Goal: Task Accomplishment & Management: Manage account settings

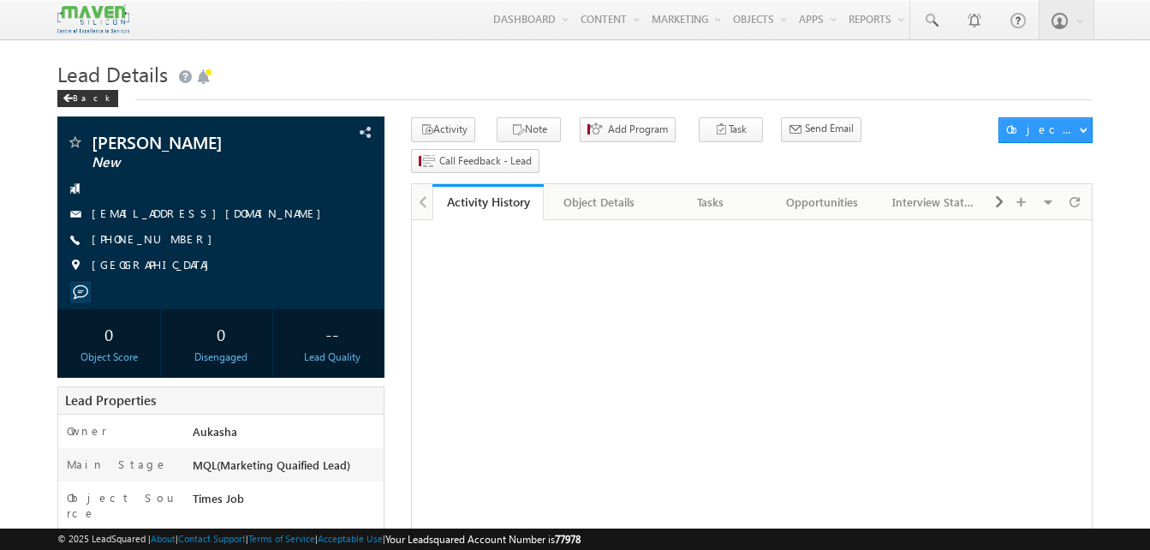
drag, startPoint x: 0, startPoint y: 0, endPoint x: -3, endPoint y: 103, distance: 102.8
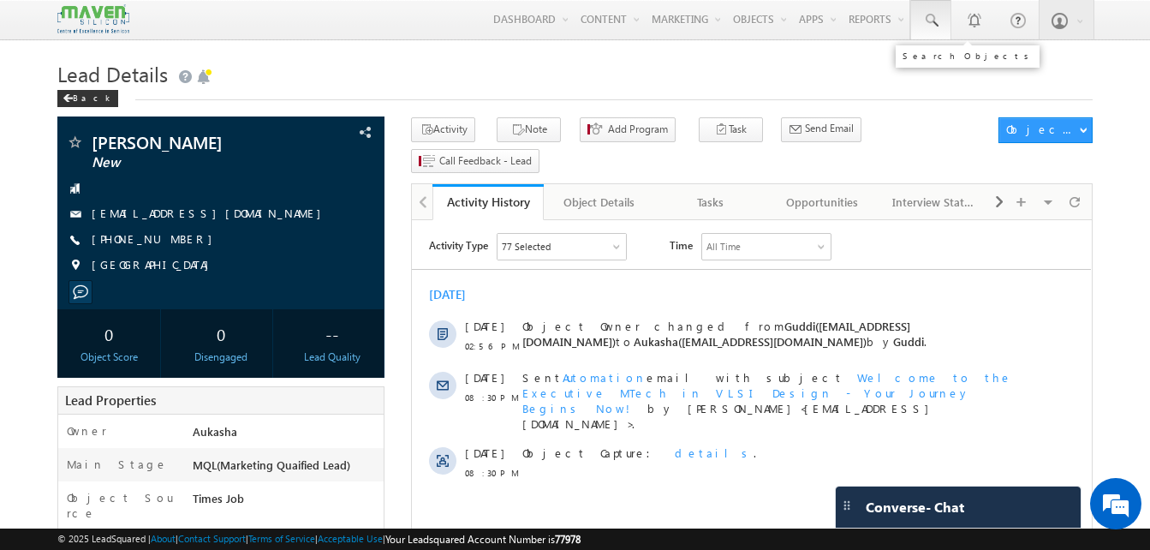
click at [937, 19] on span at bounding box center [930, 20] width 17 height 17
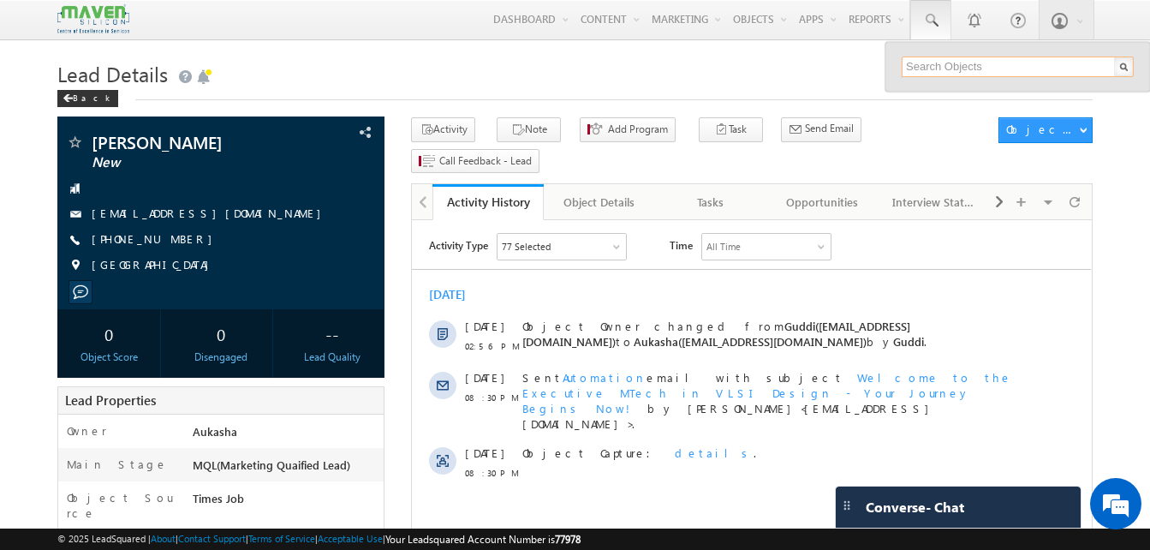
click at [956, 62] on input "text" at bounding box center [1018, 67] width 232 height 21
paste input "7075069257"
click at [956, 62] on input "7075069257" at bounding box center [1018, 67] width 232 height 21
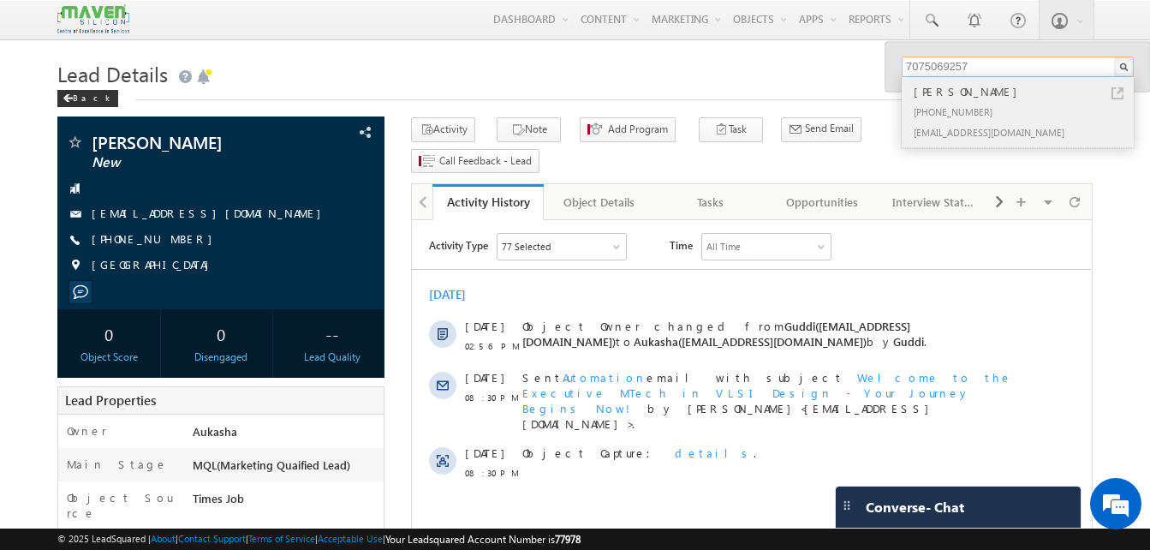
type input "7075069257"
click at [1116, 94] on link at bounding box center [1118, 93] width 12 height 12
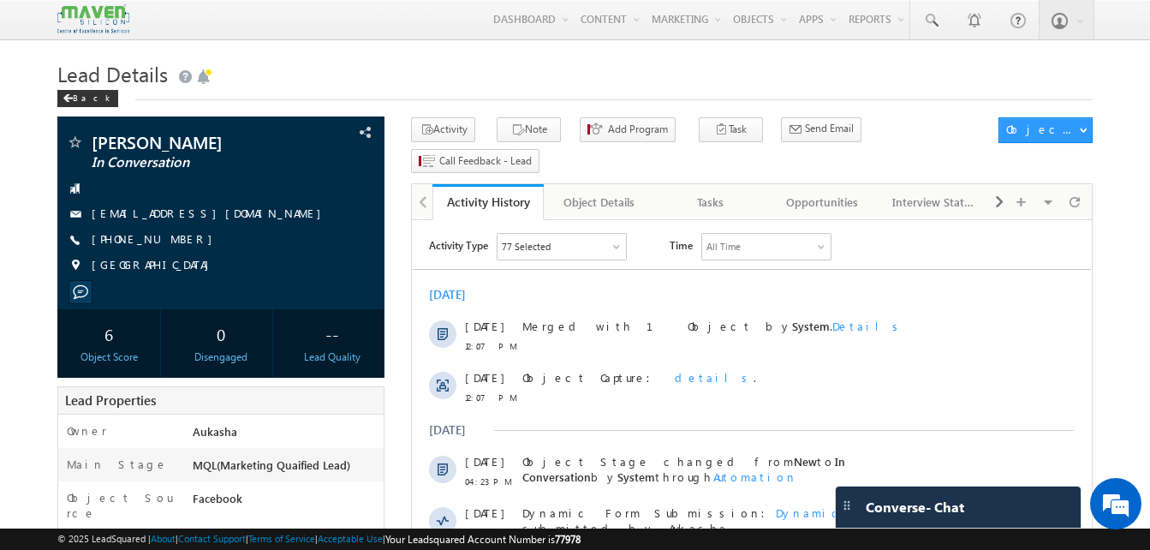
click at [462, 80] on h1 "Lead Details" at bounding box center [574, 72] width 1035 height 33
click at [173, 240] on div "+91-7870954333" at bounding box center [221, 239] width 310 height 17
copy div "+91-7870954333"
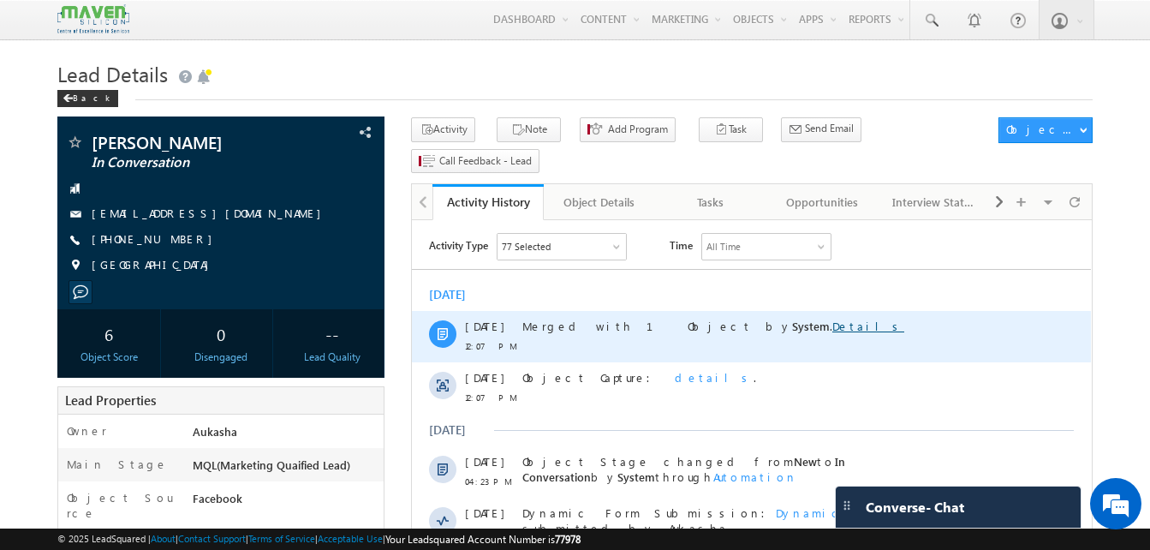
click at [832, 325] on link "Details" at bounding box center [868, 326] width 72 height 15
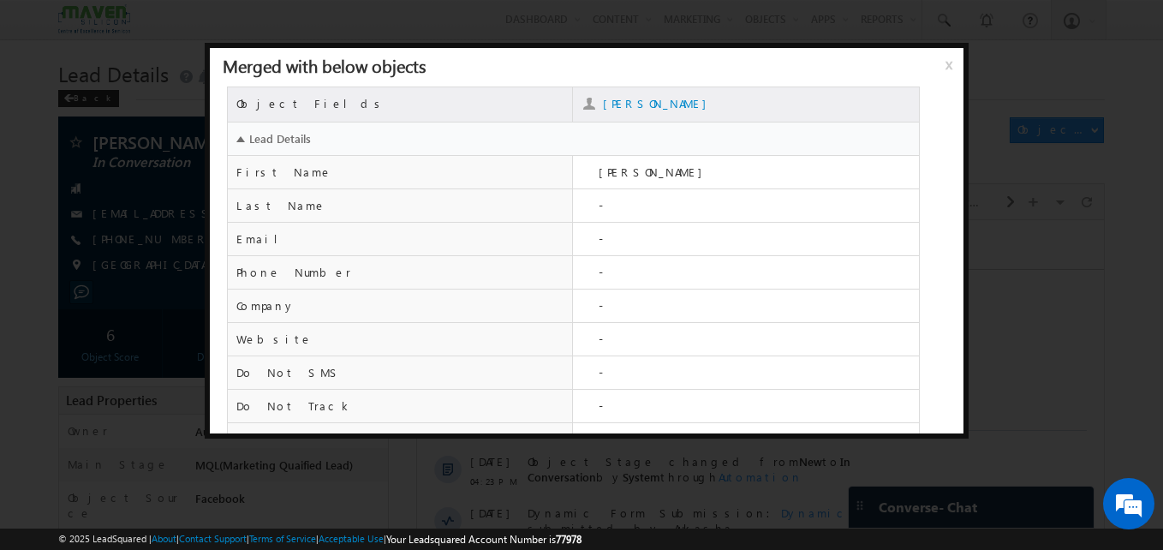
click at [948, 63] on span "x" at bounding box center [952, 71] width 14 height 31
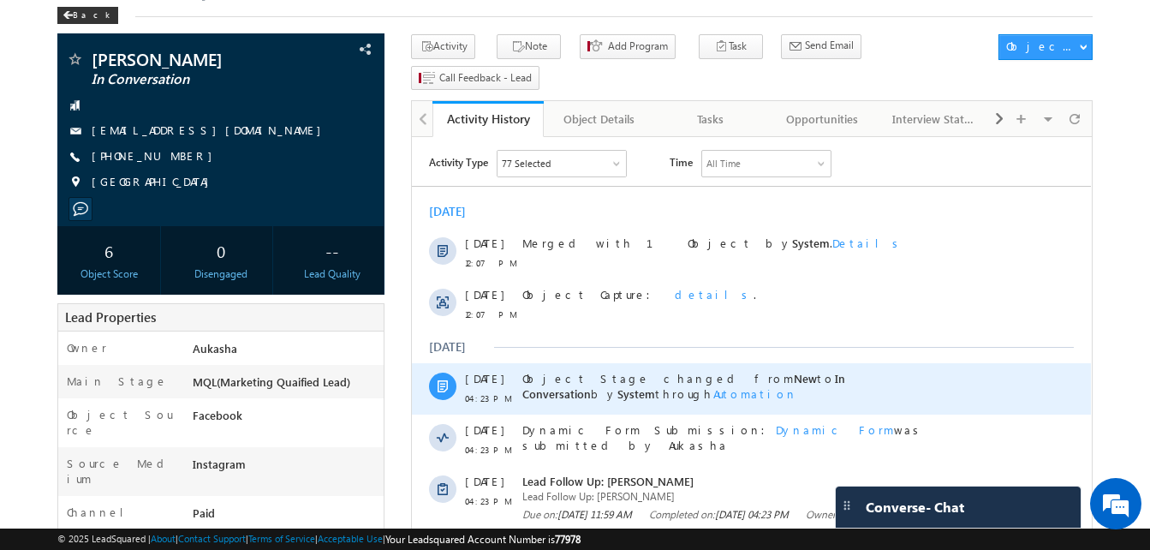
scroll to position [84, 0]
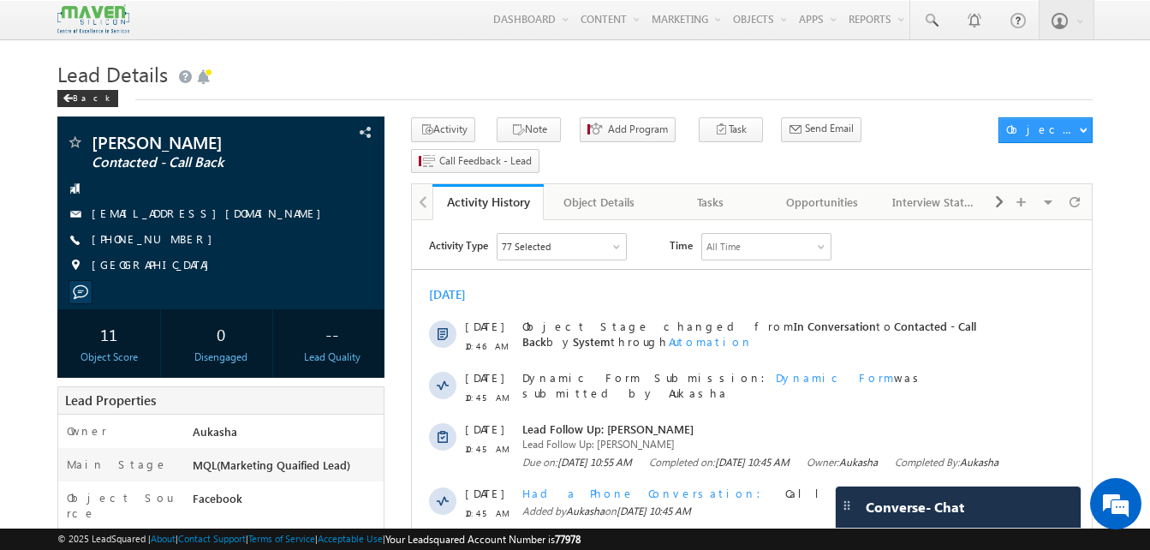
click at [626, 78] on h1 "Lead Details" at bounding box center [574, 72] width 1035 height 33
drag, startPoint x: 191, startPoint y: 240, endPoint x: 175, endPoint y: 246, distance: 17.3
click at [175, 246] on div "+91-7075069257" at bounding box center [221, 239] width 310 height 17
copy div "+91-7075069257"
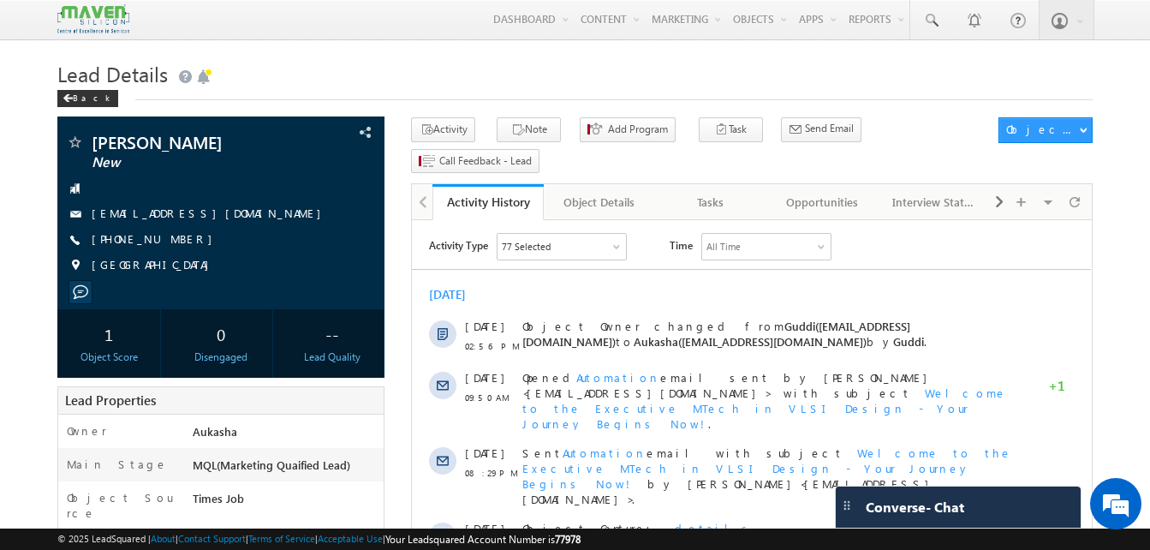
click at [438, 85] on h1 "Lead Details" at bounding box center [574, 72] width 1035 height 33
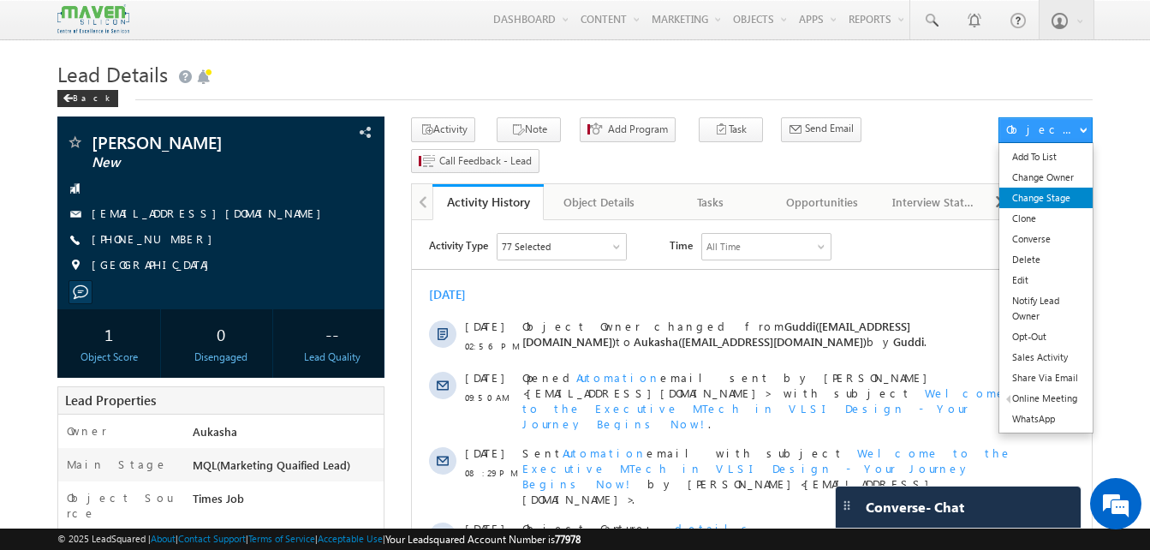
click at [1075, 200] on link "Change Stage" at bounding box center [1045, 198] width 93 height 21
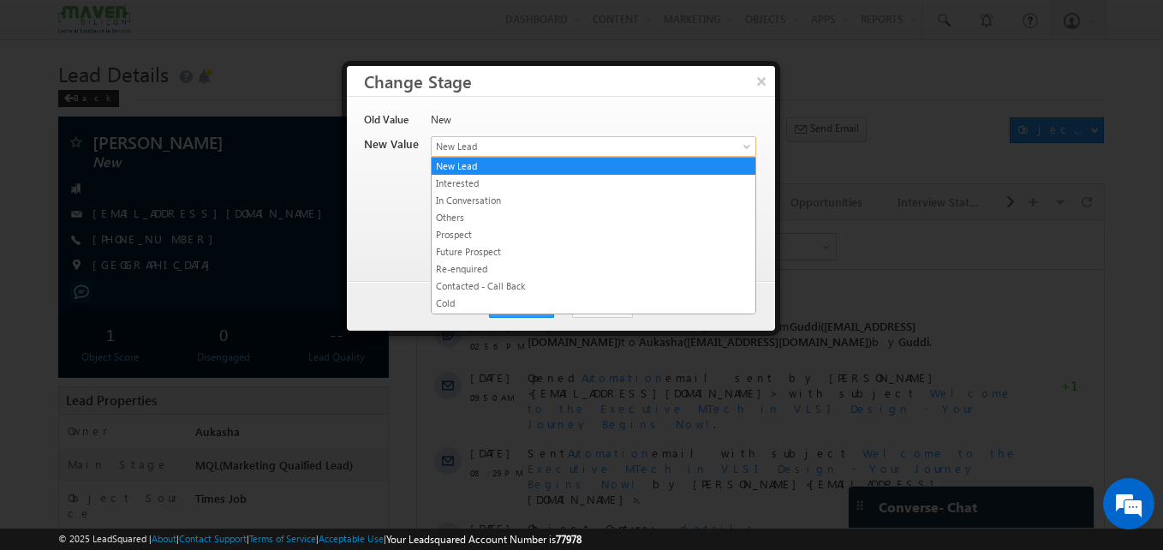
click at [498, 146] on span "New Lead" at bounding box center [565, 146] width 267 height 15
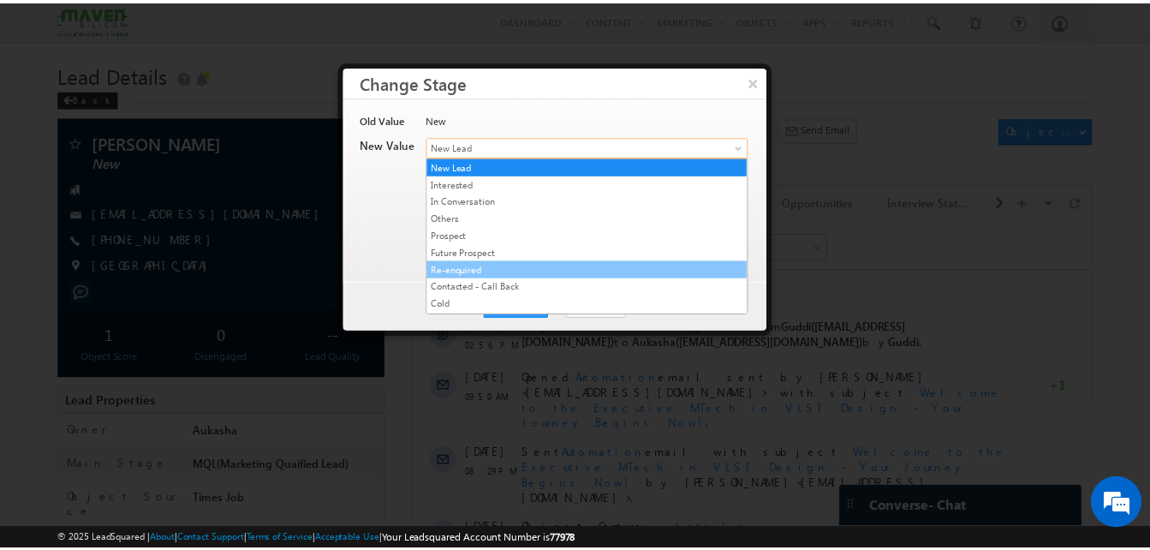
scroll to position [324, 0]
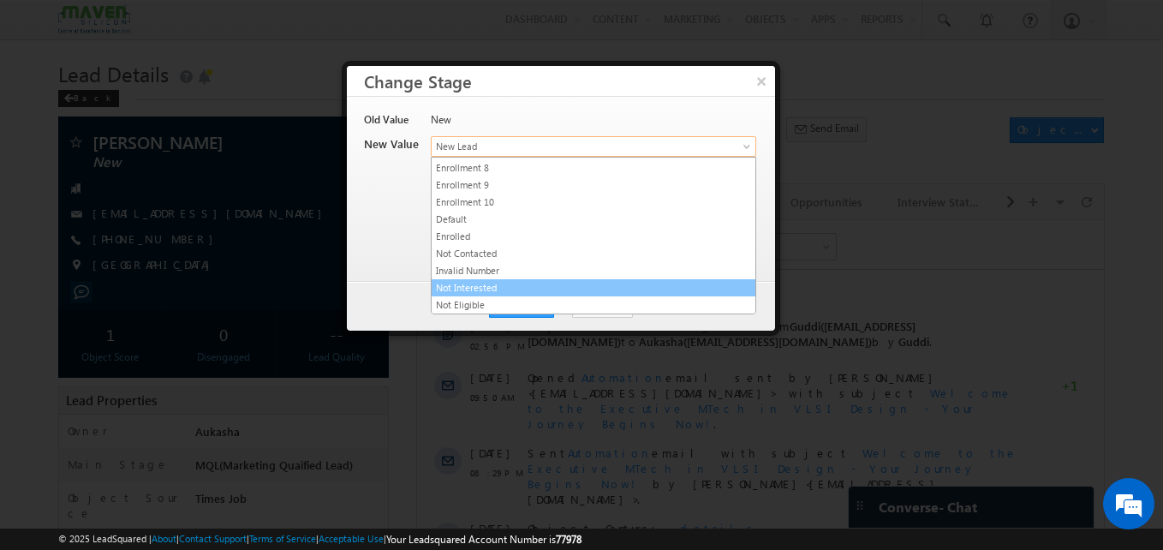
click at [514, 282] on link "Not Interested" at bounding box center [594, 287] width 324 height 15
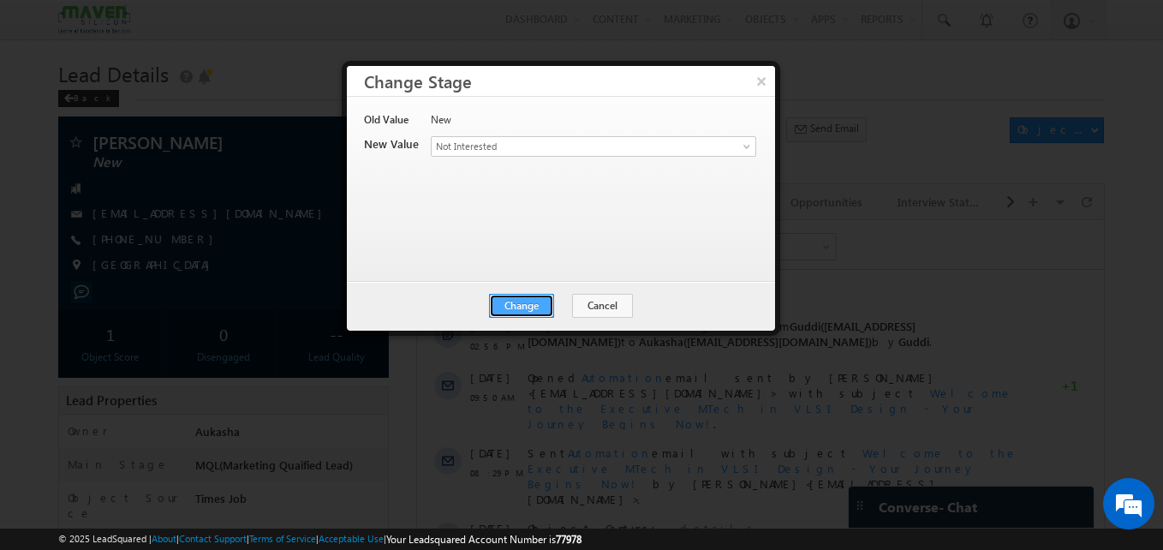
click at [513, 300] on button "Change" at bounding box center [521, 306] width 65 height 24
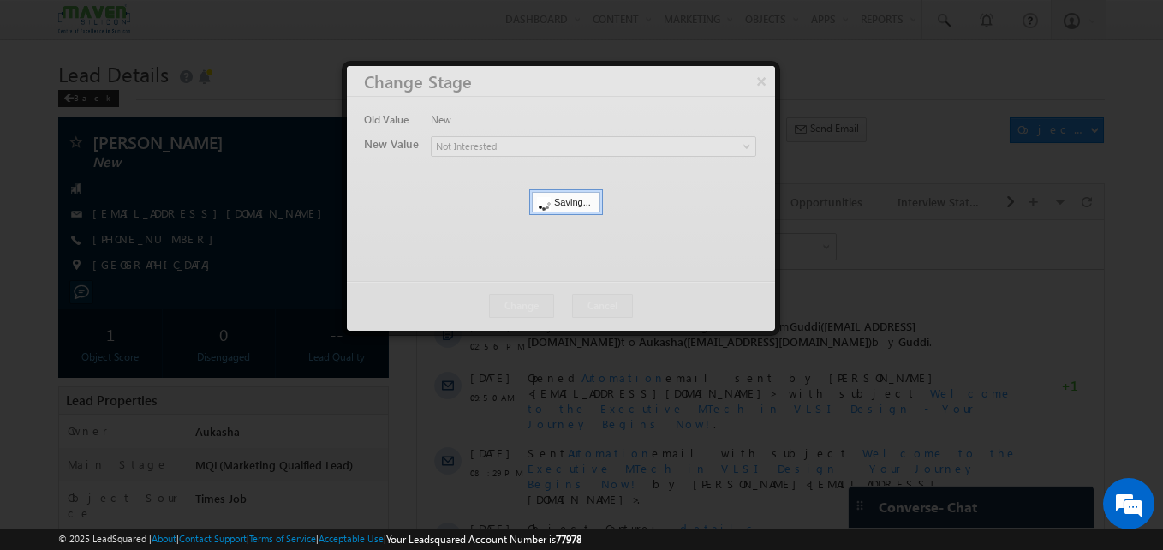
drag, startPoint x: 0, startPoint y: 154, endPoint x: 133, endPoint y: 361, distance: 245.4
click at [133, 361] on div at bounding box center [581, 275] width 1163 height 550
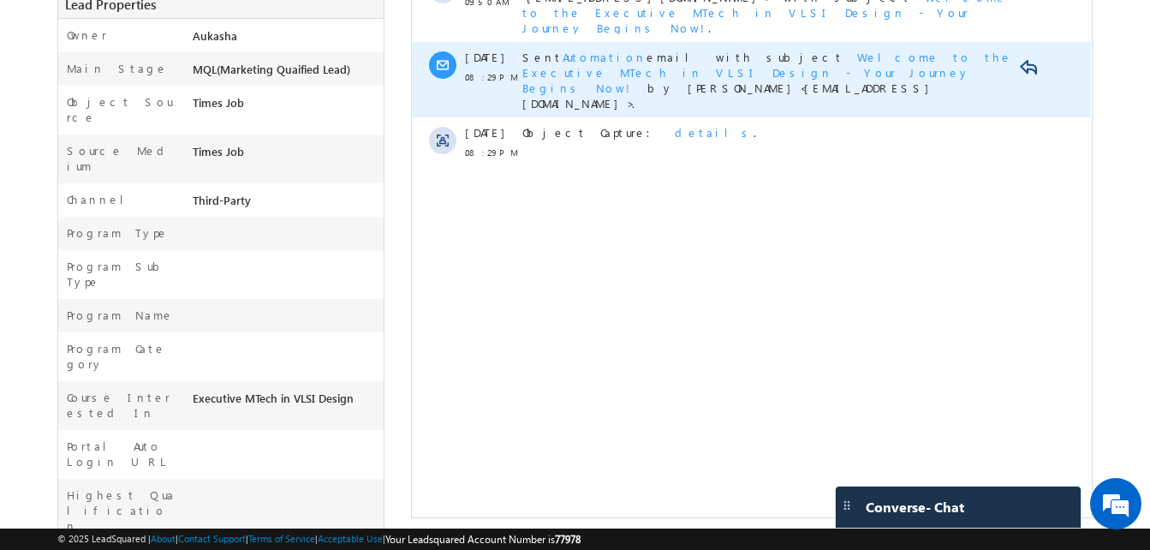
scroll to position [397, 0]
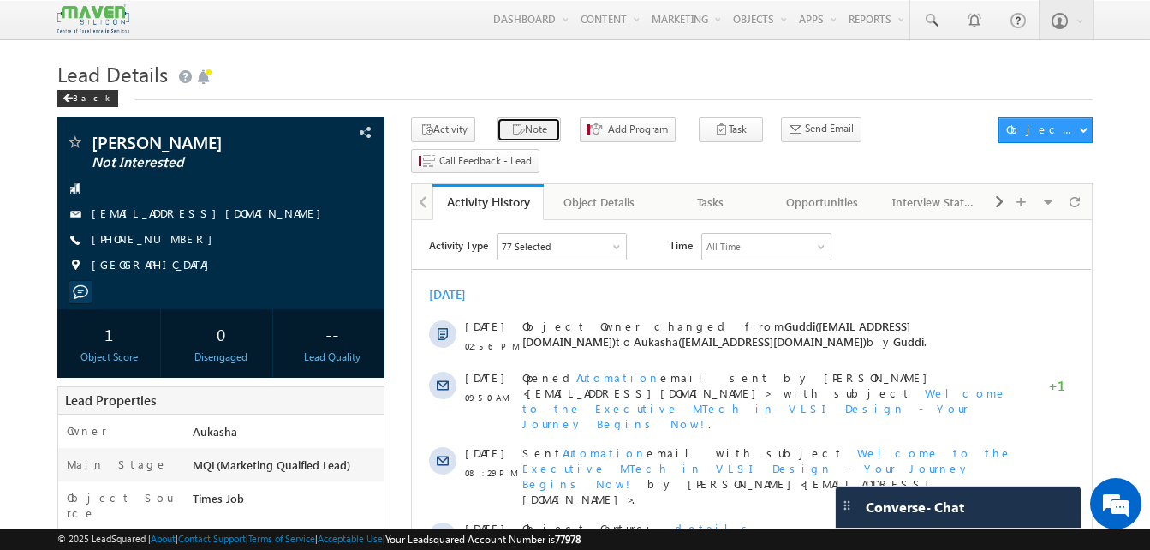
click at [511, 129] on icon "button" at bounding box center [518, 130] width 14 height 16
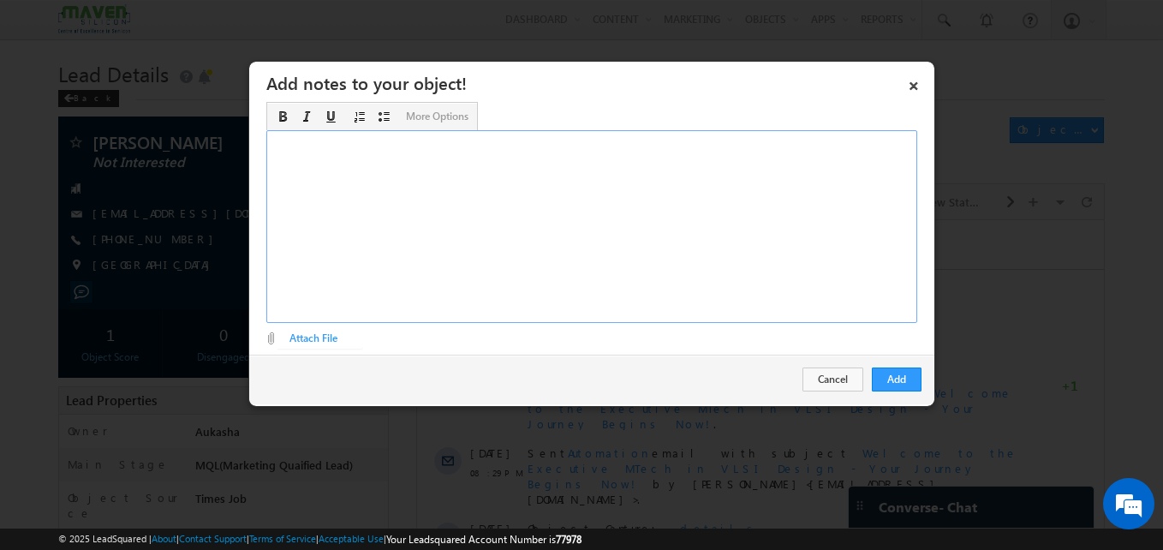
click at [713, 188] on div "Rich Text Editor, Description-inline-editor-div" at bounding box center [591, 226] width 651 height 193
click at [891, 375] on button "Add" at bounding box center [897, 379] width 50 height 24
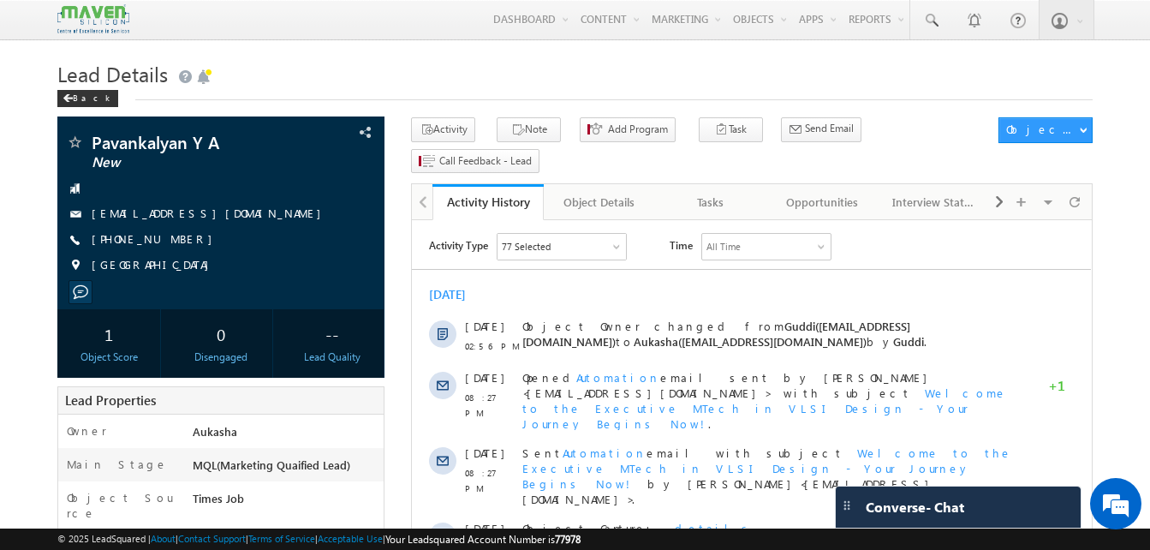
click at [574, 80] on h1 "Lead Details" at bounding box center [574, 72] width 1035 height 33
click at [554, 84] on h1 "Lead Details" at bounding box center [574, 72] width 1035 height 33
click at [488, 90] on div "Back" at bounding box center [574, 94] width 1035 height 11
click at [540, 83] on h1 "Lead Details" at bounding box center [574, 72] width 1035 height 33
click at [579, 82] on h1 "Lead Details" at bounding box center [574, 72] width 1035 height 33
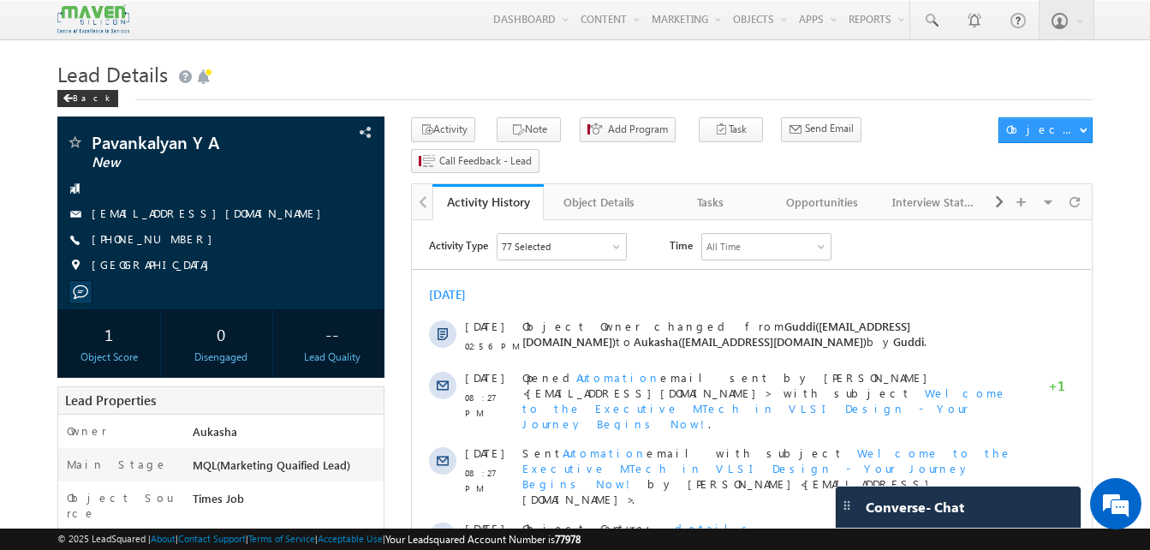
click at [551, 63] on h1 "Lead Details" at bounding box center [574, 72] width 1035 height 33
click at [551, 75] on h1 "Lead Details" at bounding box center [574, 72] width 1035 height 33
click at [500, 75] on h1 "Lead Details" at bounding box center [574, 72] width 1035 height 33
drag, startPoint x: 188, startPoint y: 237, endPoint x: 176, endPoint y: 239, distance: 12.1
click at [176, 239] on div "+91-8553285868" at bounding box center [221, 239] width 310 height 17
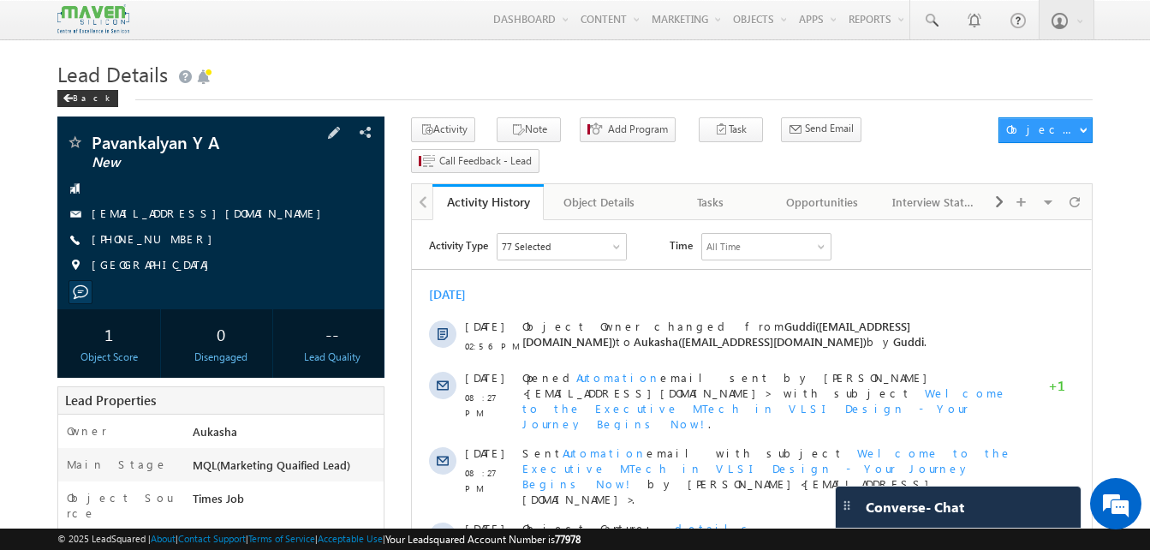
copy div "+91-8553285868"
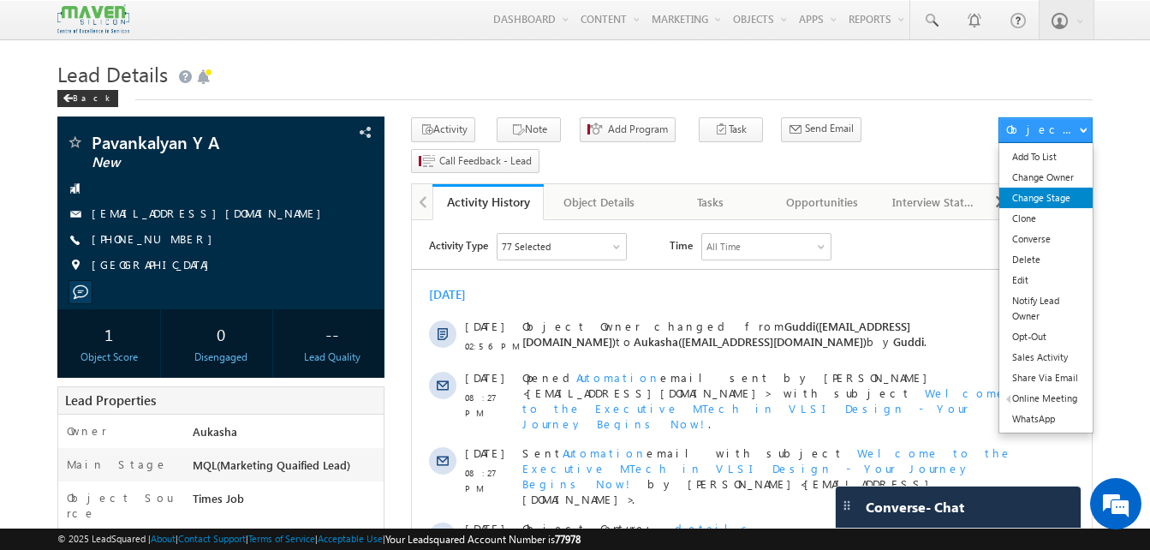
click at [1054, 194] on link "Change Stage" at bounding box center [1045, 198] width 93 height 21
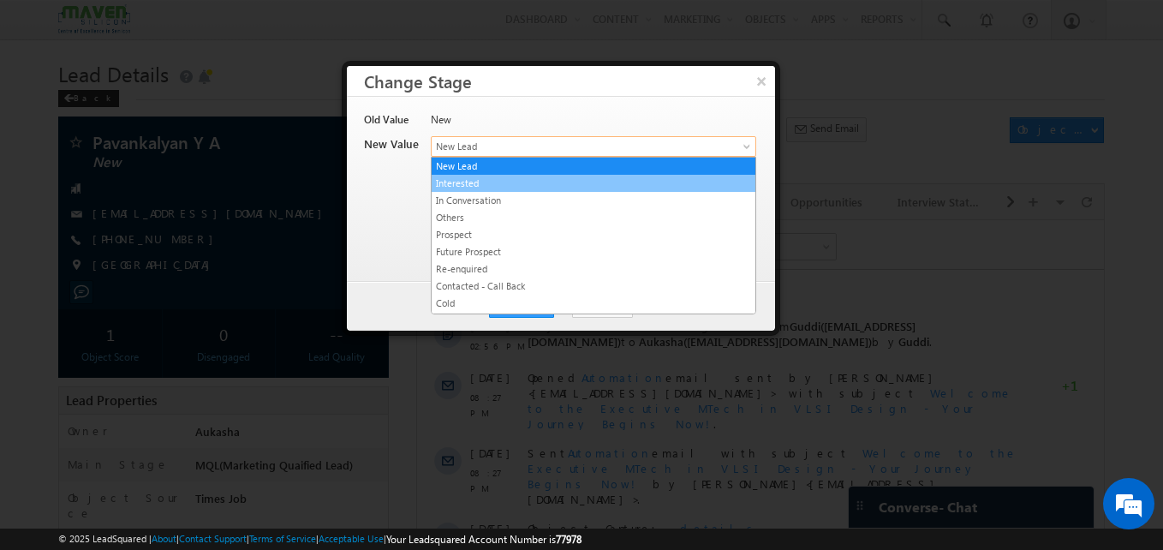
drag, startPoint x: 634, startPoint y: 149, endPoint x: 582, endPoint y: 236, distance: 101.8
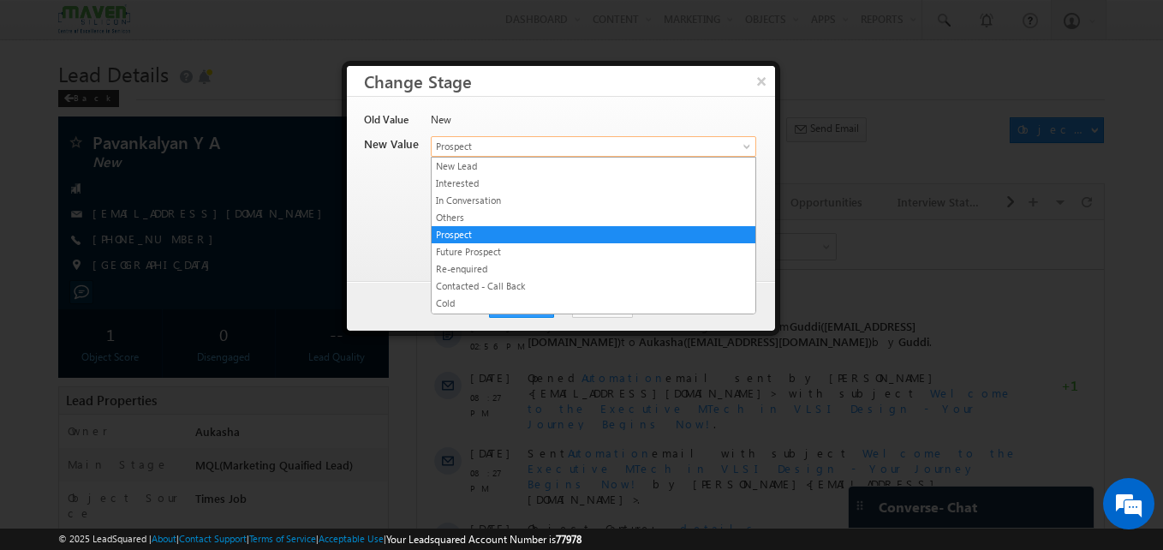
click at [553, 150] on span "Prospect" at bounding box center [565, 146] width 267 height 15
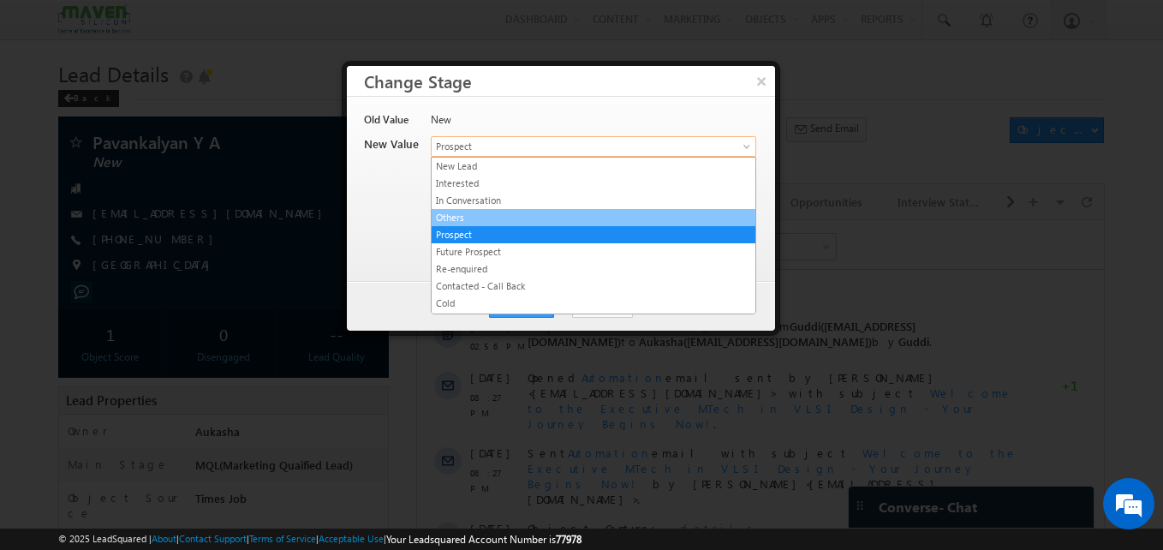
scroll to position [324, 0]
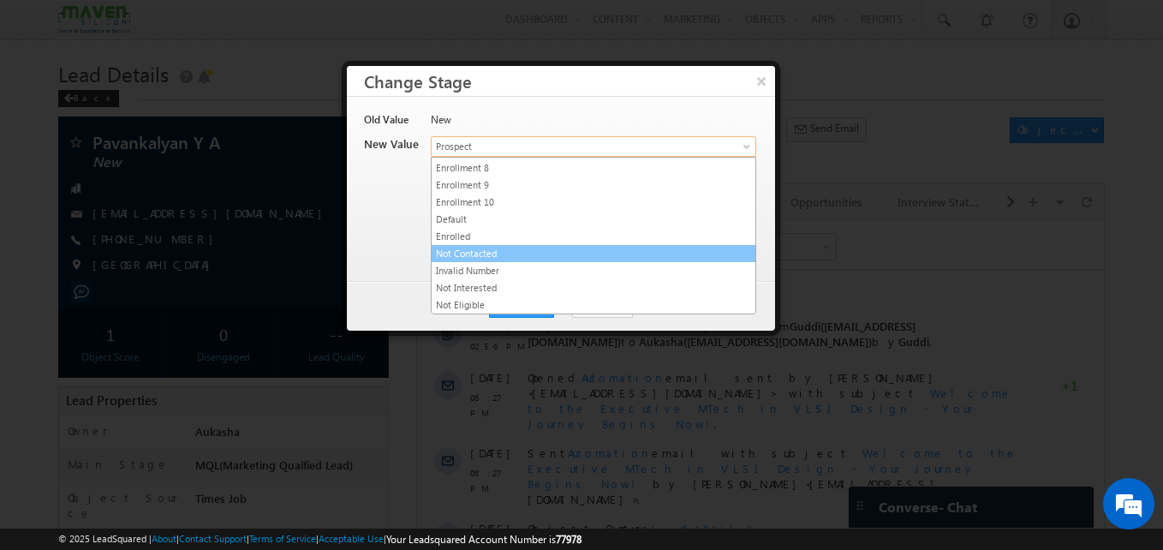
click at [496, 250] on link "Not Contacted" at bounding box center [594, 253] width 324 height 15
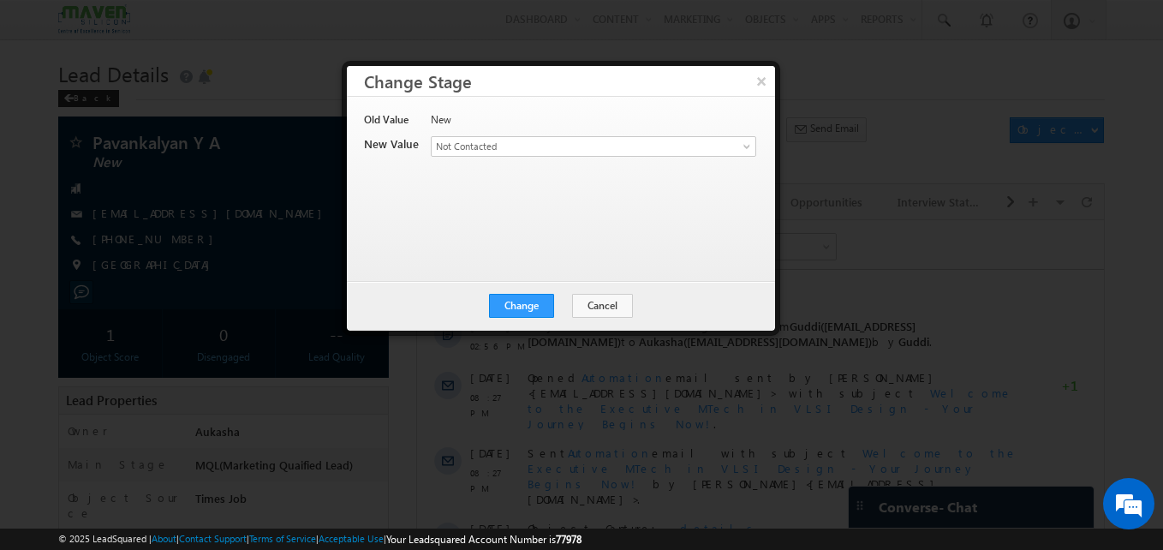
click at [532, 319] on div "Change Cancel Close" at bounding box center [561, 306] width 428 height 50
click at [543, 299] on button "Change" at bounding box center [521, 306] width 65 height 24
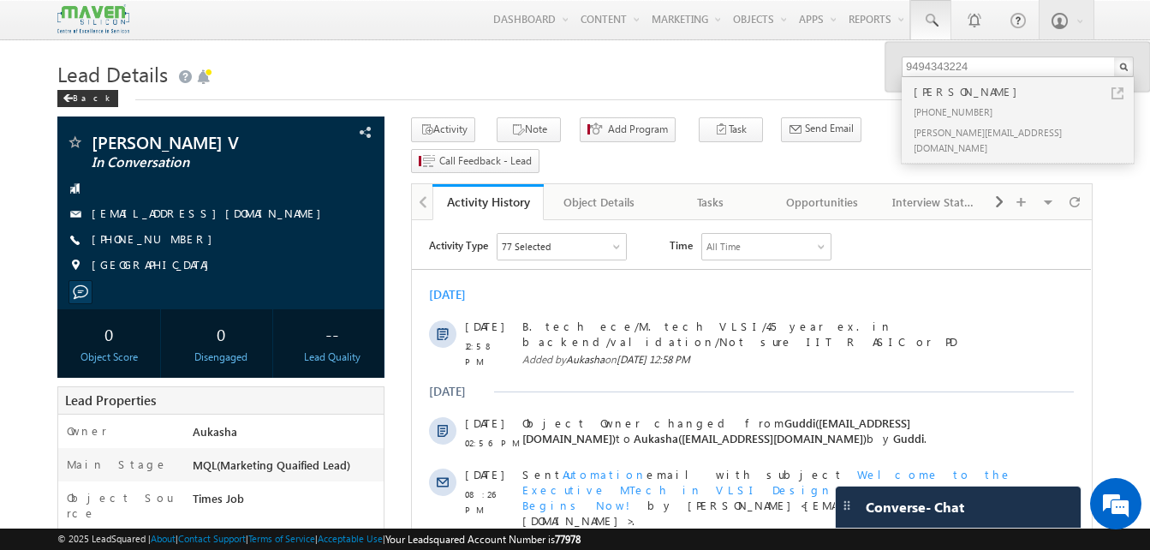
click at [252, 95] on div "Back" at bounding box center [574, 94] width 1035 height 11
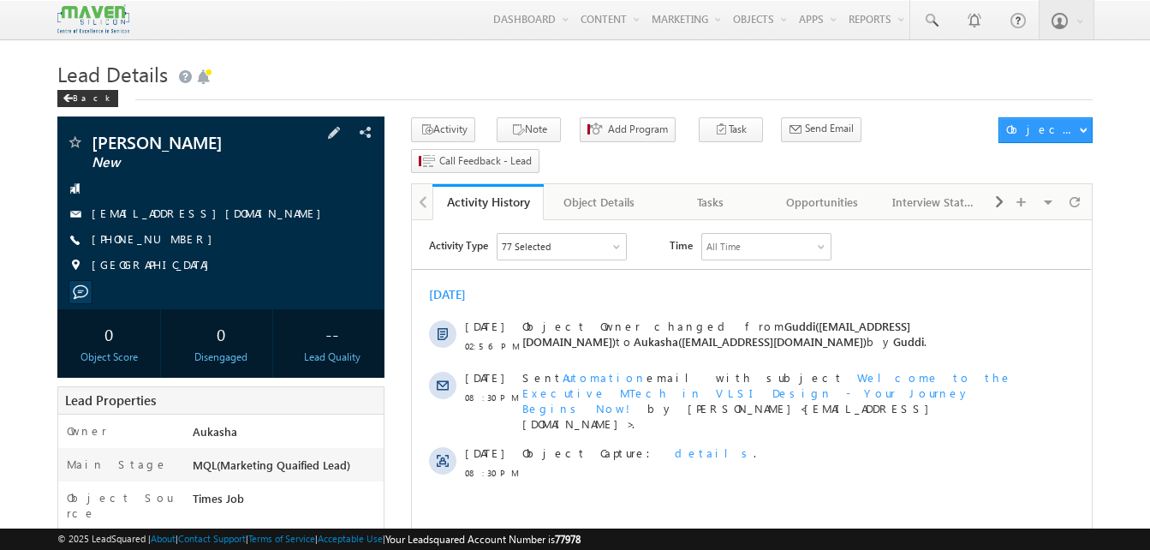
click at [176, 242] on div "[PHONE_NUMBER]" at bounding box center [221, 239] width 310 height 17
copy div "[PHONE_NUMBER]"
drag, startPoint x: 219, startPoint y: 145, endPoint x: 95, endPoint y: 142, distance: 124.2
click at [95, 142] on span "[PERSON_NAME]" at bounding box center [192, 142] width 201 height 17
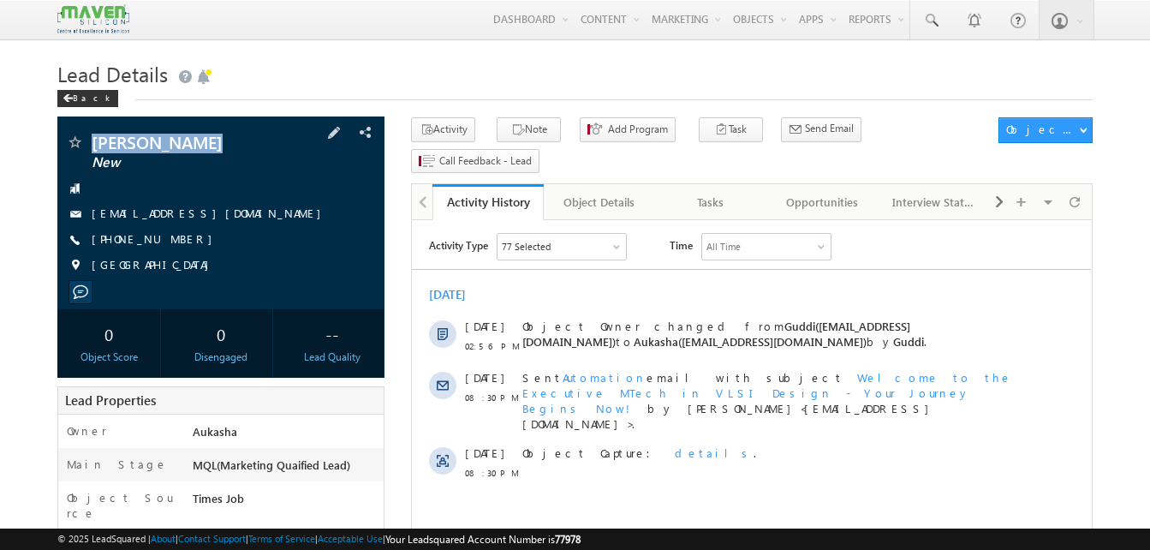
drag, startPoint x: 191, startPoint y: 240, endPoint x: 174, endPoint y: 242, distance: 17.2
click at [174, 242] on div "[PHONE_NUMBER]" at bounding box center [221, 239] width 310 height 17
copy div "[PHONE_NUMBER]"
drag, startPoint x: 213, startPoint y: 146, endPoint x: 91, endPoint y: 146, distance: 122.5
click at [91, 146] on div "[PERSON_NAME] New" at bounding box center [221, 142] width 310 height 17
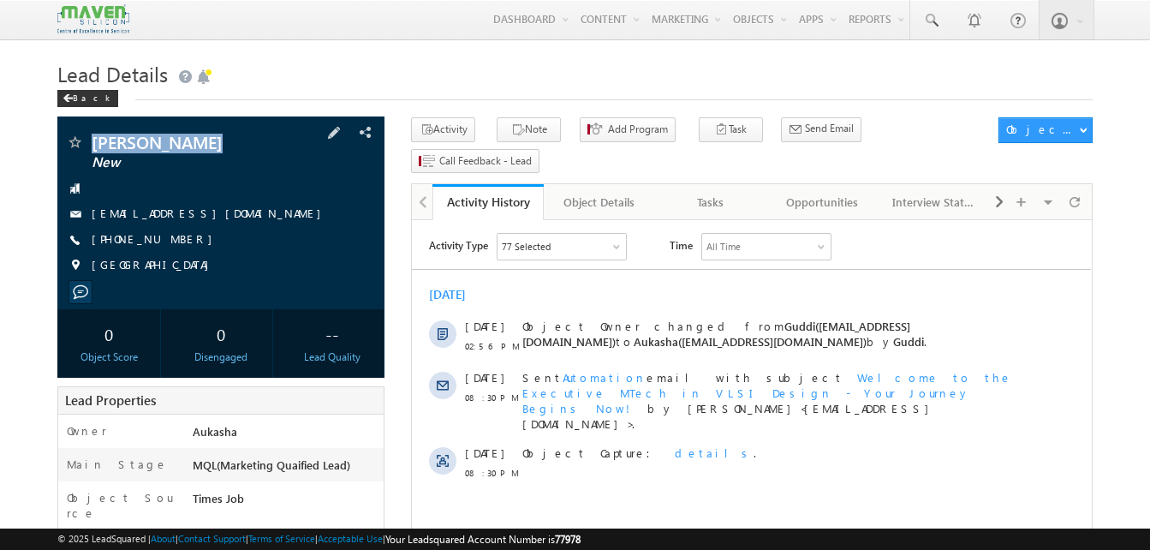
copy div "[PERSON_NAME]"
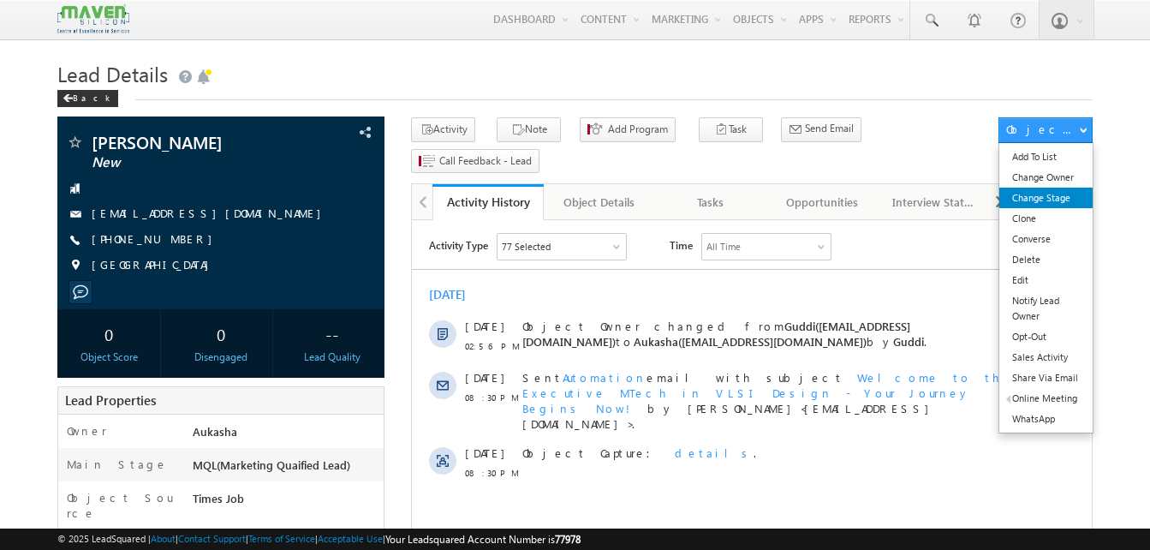
click at [1041, 190] on link "Change Stage" at bounding box center [1045, 198] width 93 height 21
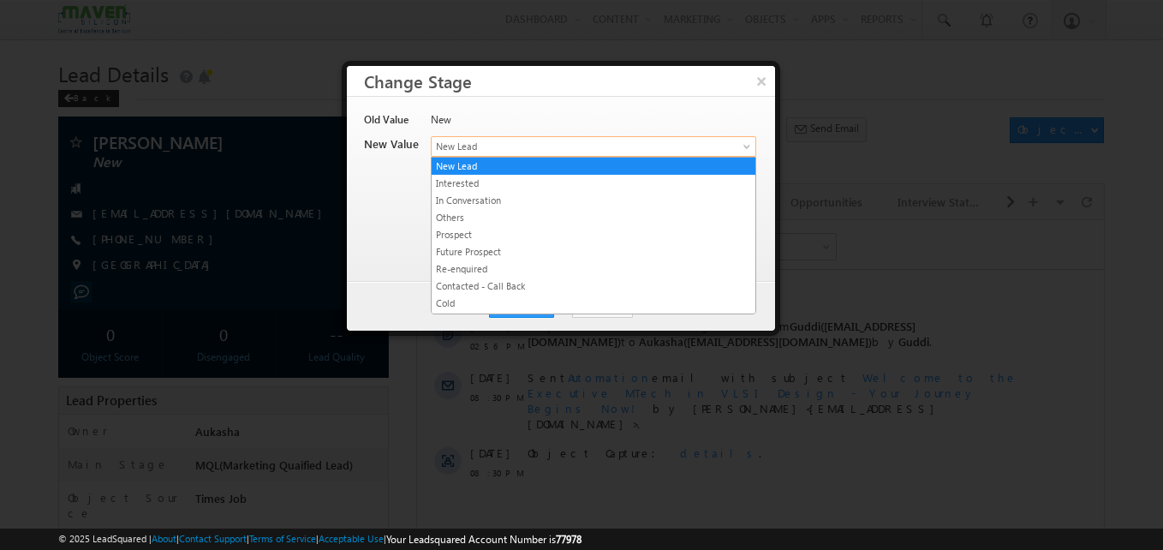
click at [582, 138] on link "New Lead" at bounding box center [593, 146] width 325 height 21
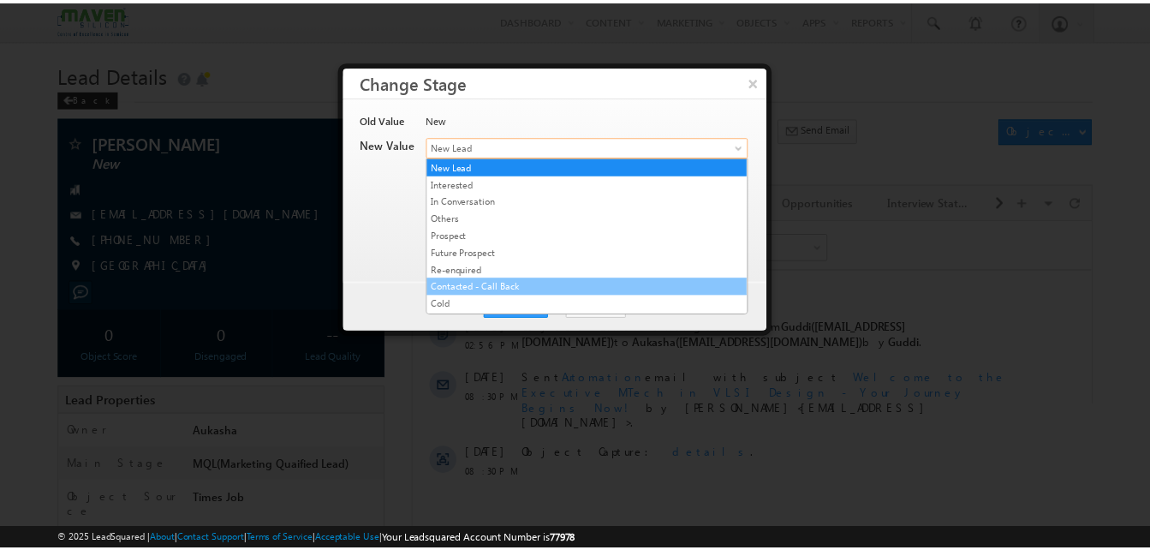
scroll to position [324, 0]
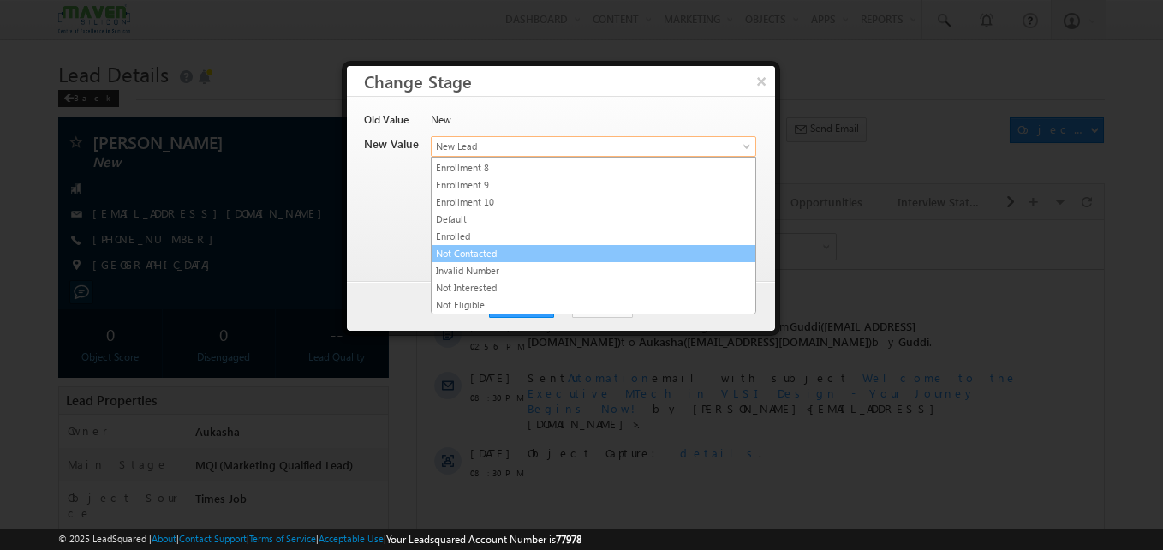
click at [508, 253] on link "Not Contacted" at bounding box center [594, 253] width 324 height 15
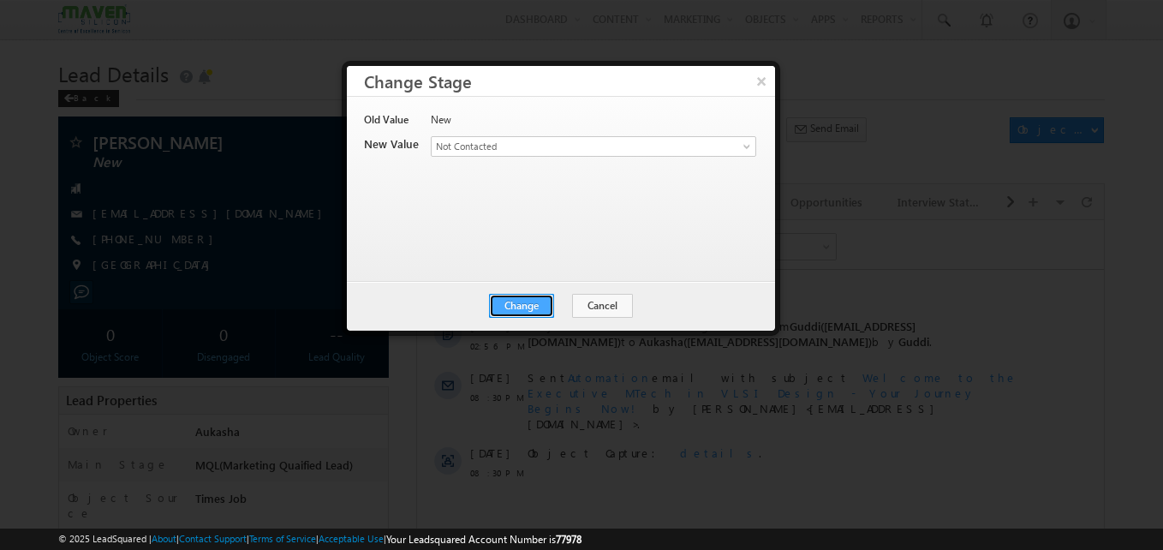
click at [533, 317] on button "Change" at bounding box center [521, 306] width 65 height 24
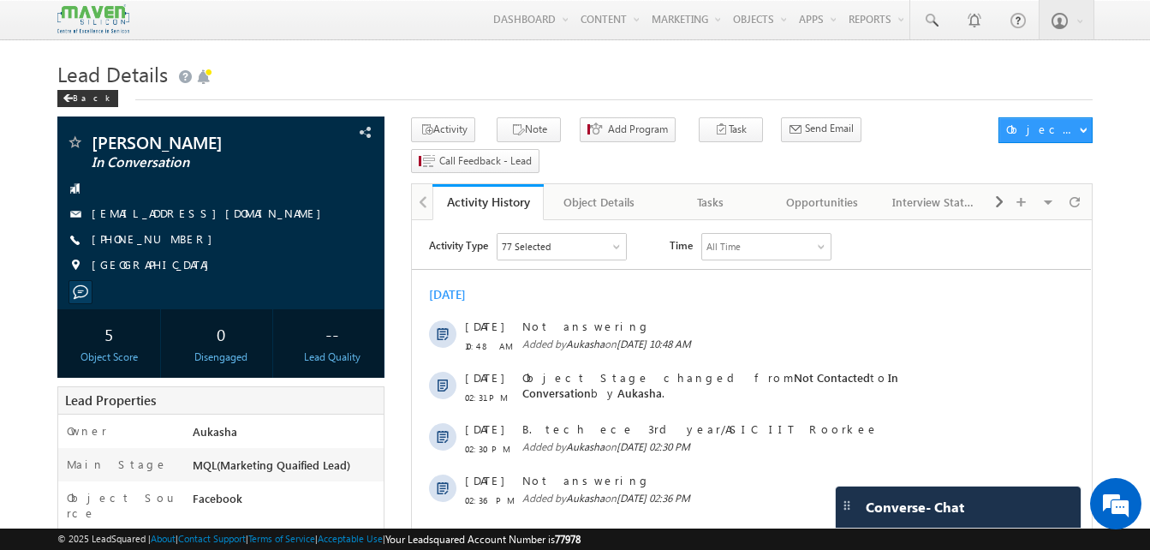
click at [456, 69] on h1 "Lead Details" at bounding box center [574, 72] width 1035 height 33
click at [477, 98] on div "Back" at bounding box center [574, 94] width 1035 height 11
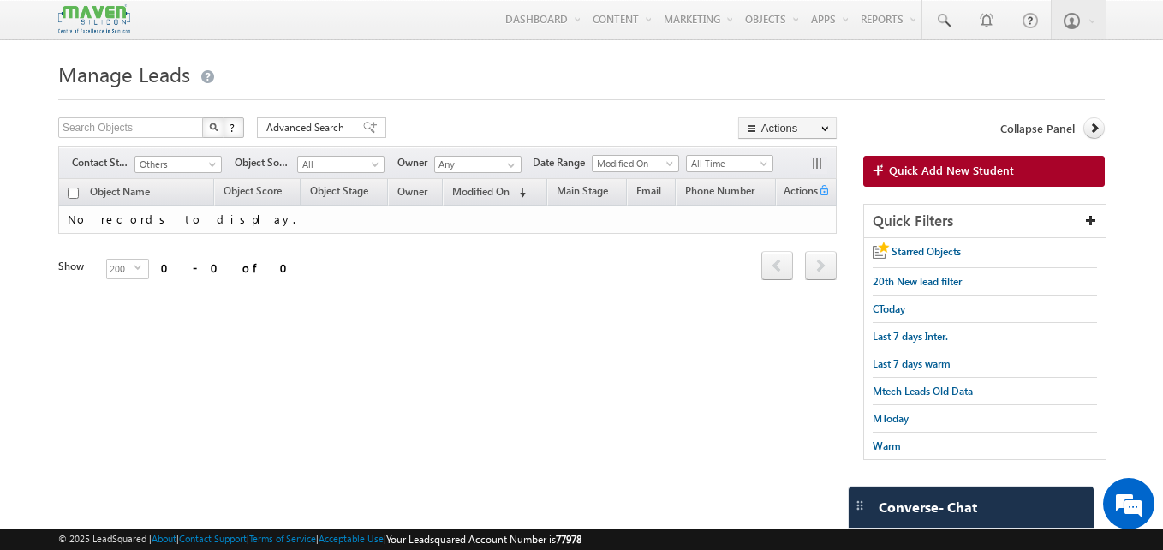
click at [401, 76] on h1 "Manage Leads" at bounding box center [581, 72] width 1047 height 33
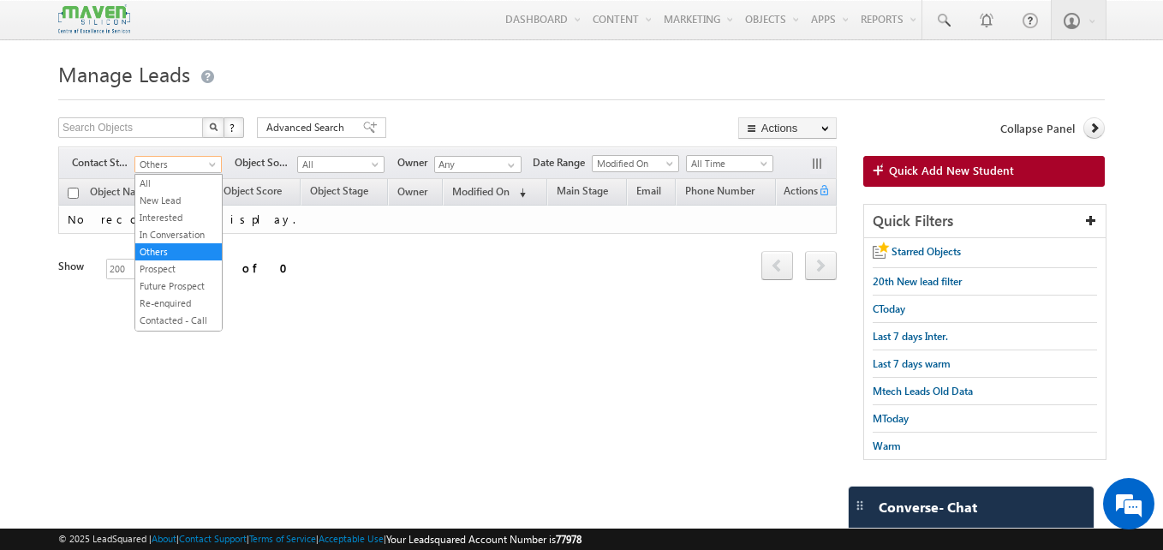
click at [207, 162] on span at bounding box center [214, 168] width 14 height 14
click at [183, 194] on link "New Lead" at bounding box center [178, 200] width 86 height 15
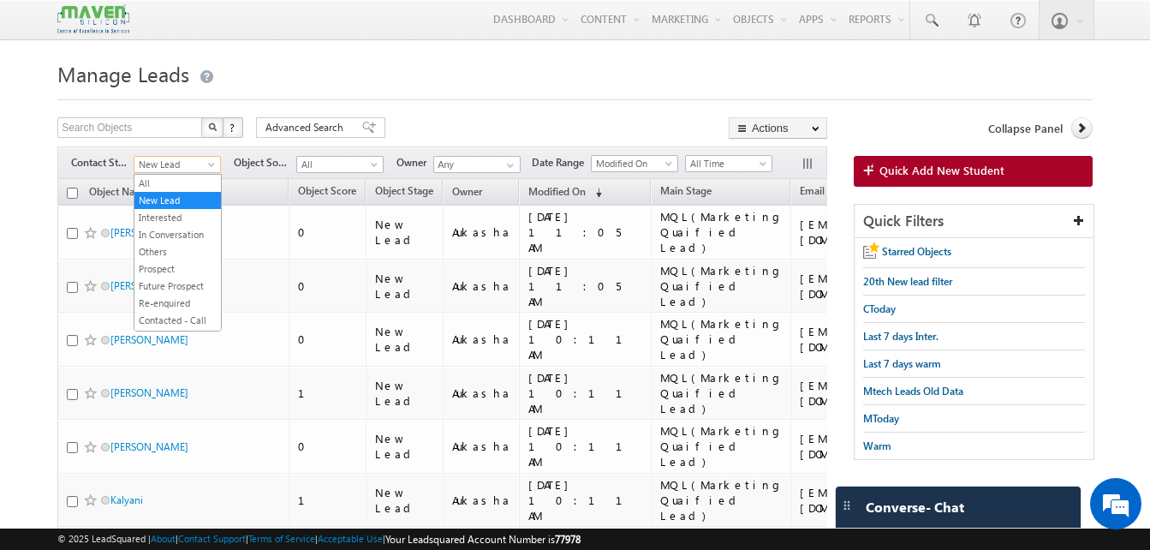
click at [216, 170] on span at bounding box center [213, 168] width 14 height 14
click at [181, 239] on link "In Conversation" at bounding box center [177, 234] width 86 height 15
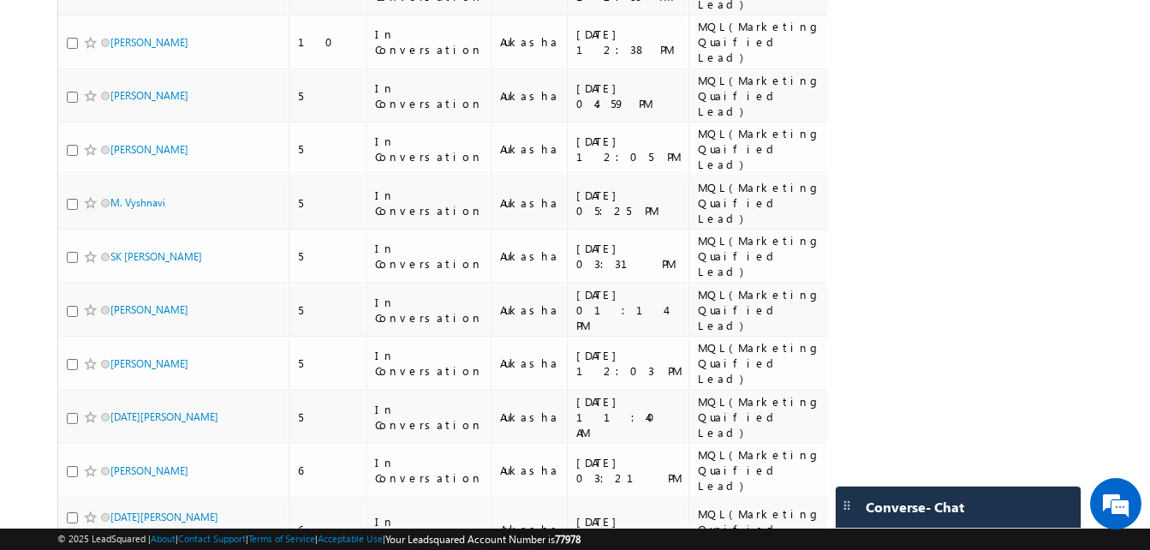
scroll to position [873, 0]
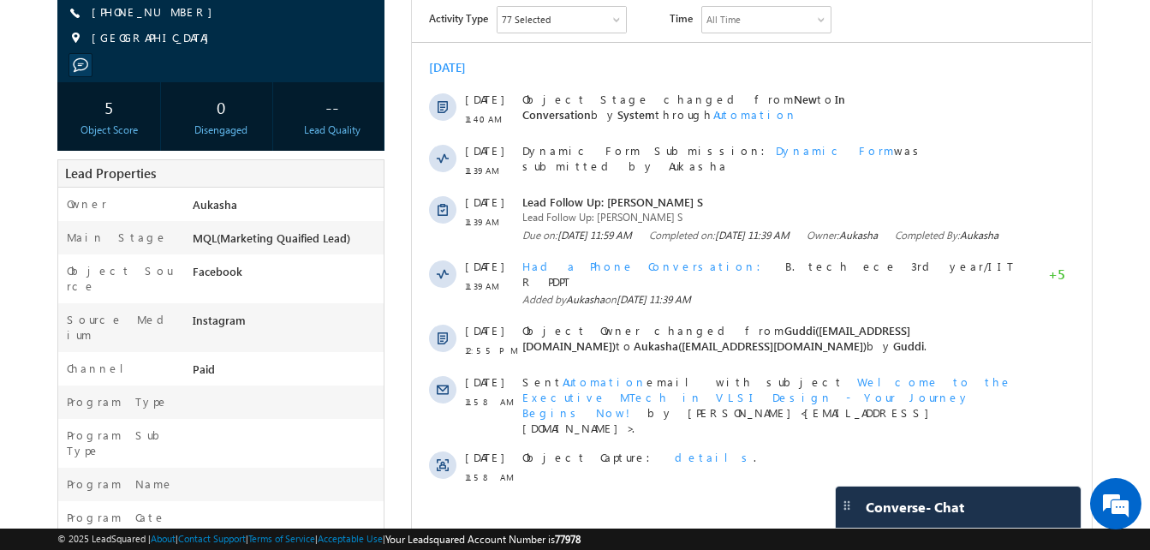
scroll to position [244, 0]
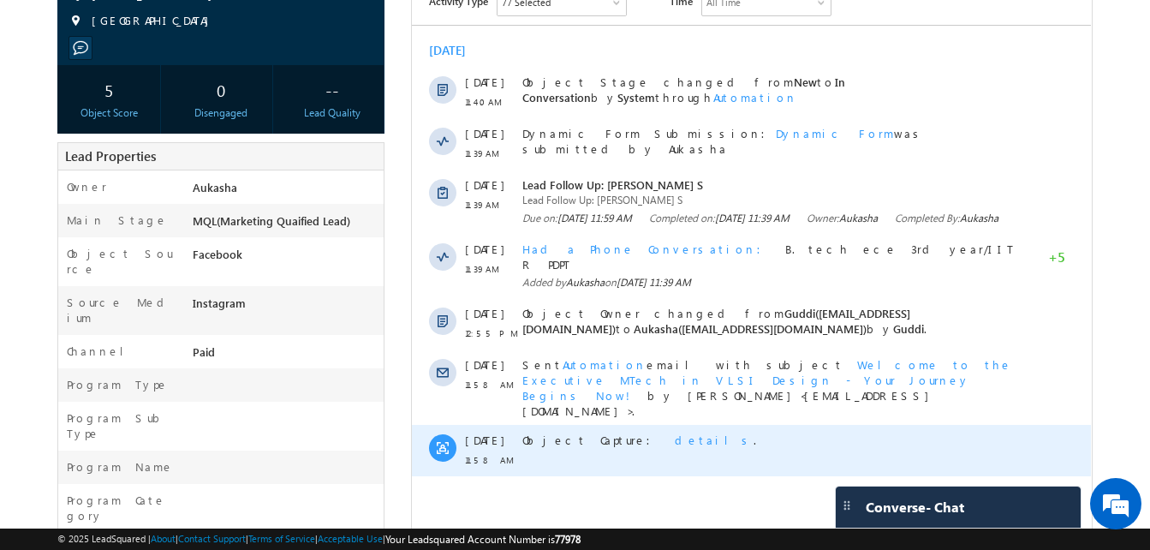
click at [675, 432] on span "details" at bounding box center [714, 439] width 79 height 15
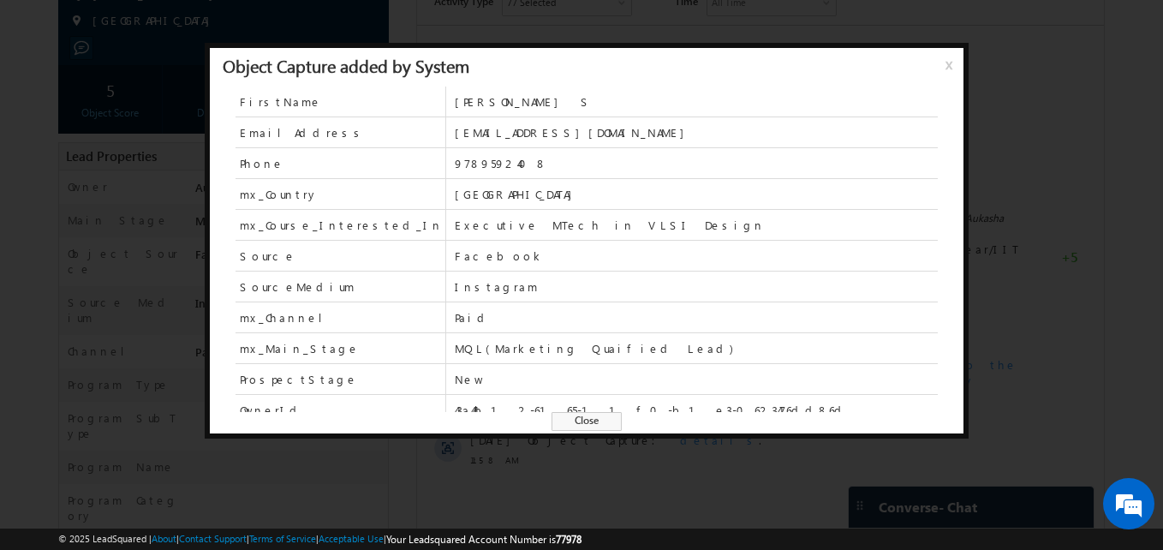
click at [595, 420] on span "Close" at bounding box center [587, 421] width 70 height 19
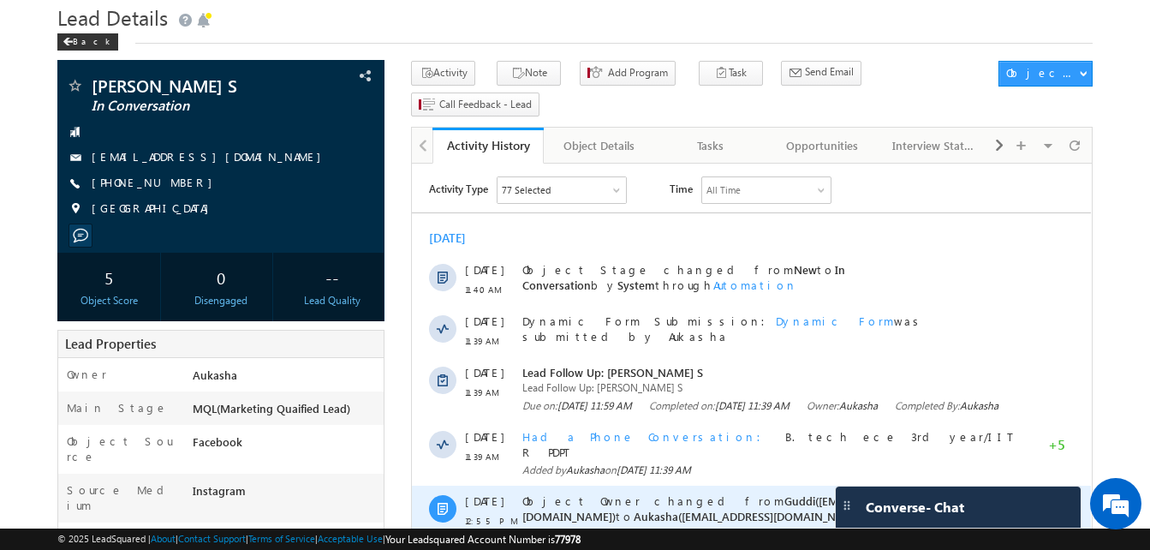
scroll to position [0, 0]
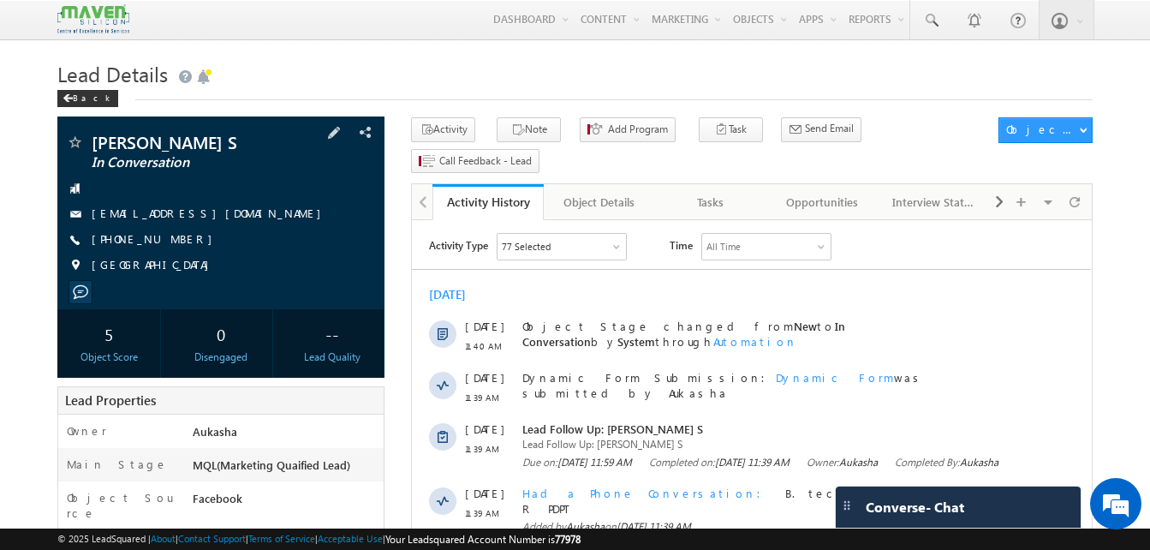
click at [175, 241] on div "[PHONE_NUMBER]" at bounding box center [221, 239] width 310 height 17
copy div "[PHONE_NUMBER]"
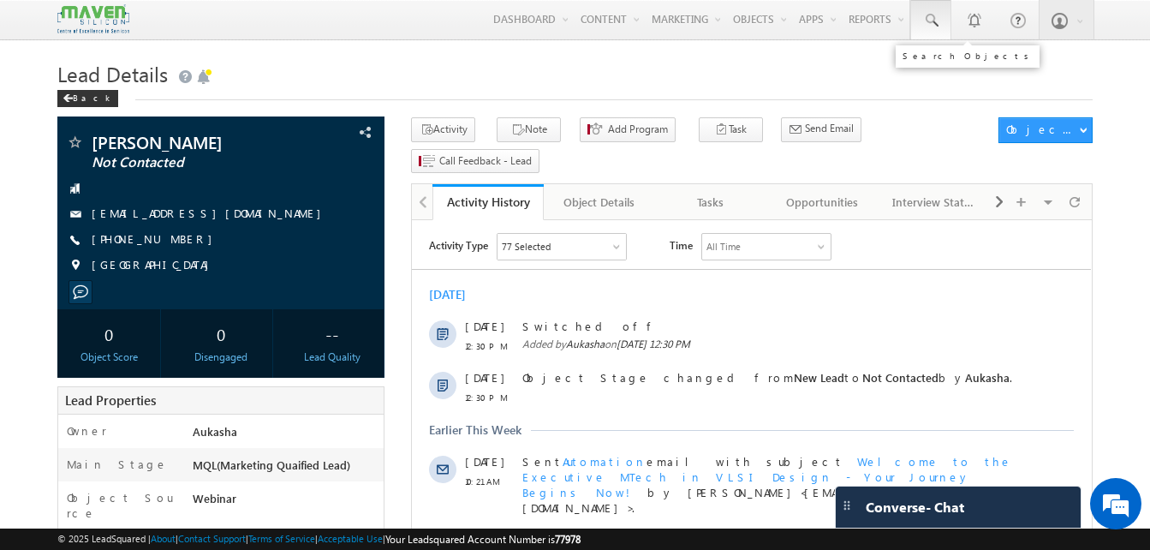
click at [938, 27] on span at bounding box center [930, 20] width 17 height 17
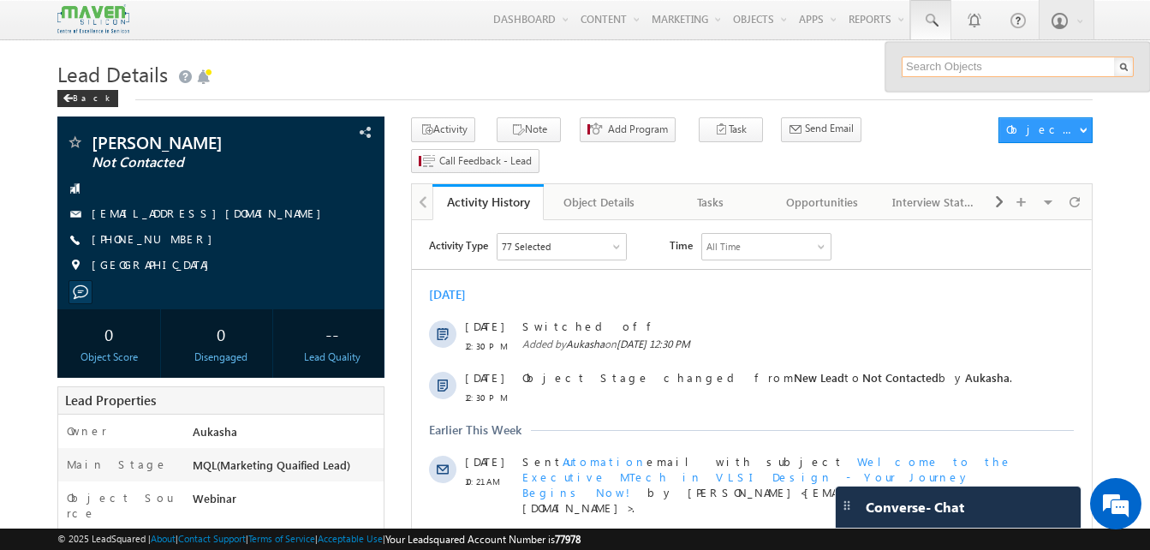
click at [957, 62] on input "text" at bounding box center [1018, 67] width 232 height 21
paste input "8095367563"
type input "8095367563"
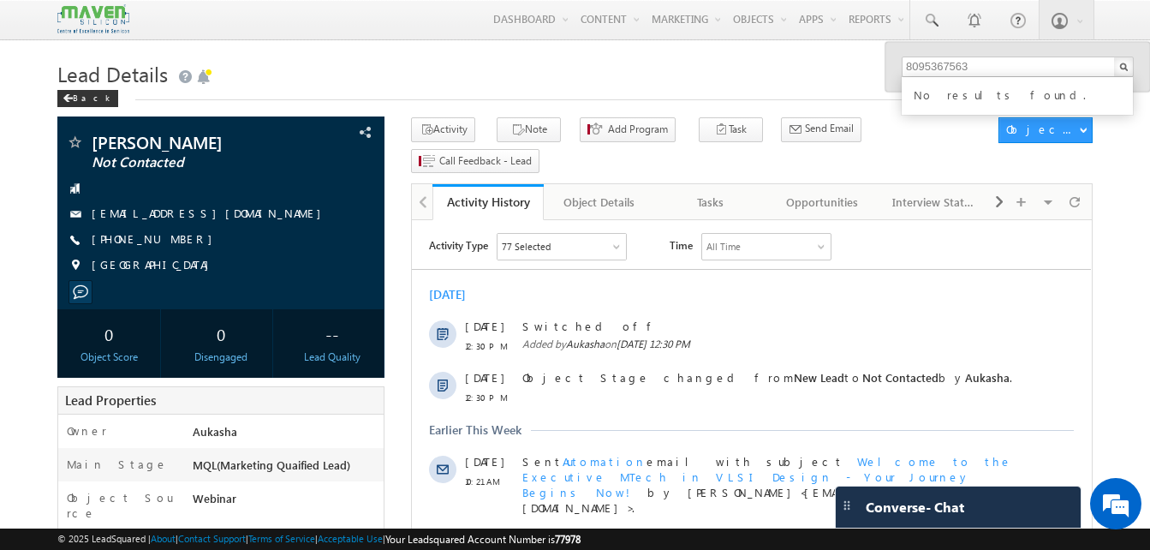
click at [593, 84] on h1 "Lead Details" at bounding box center [574, 72] width 1035 height 33
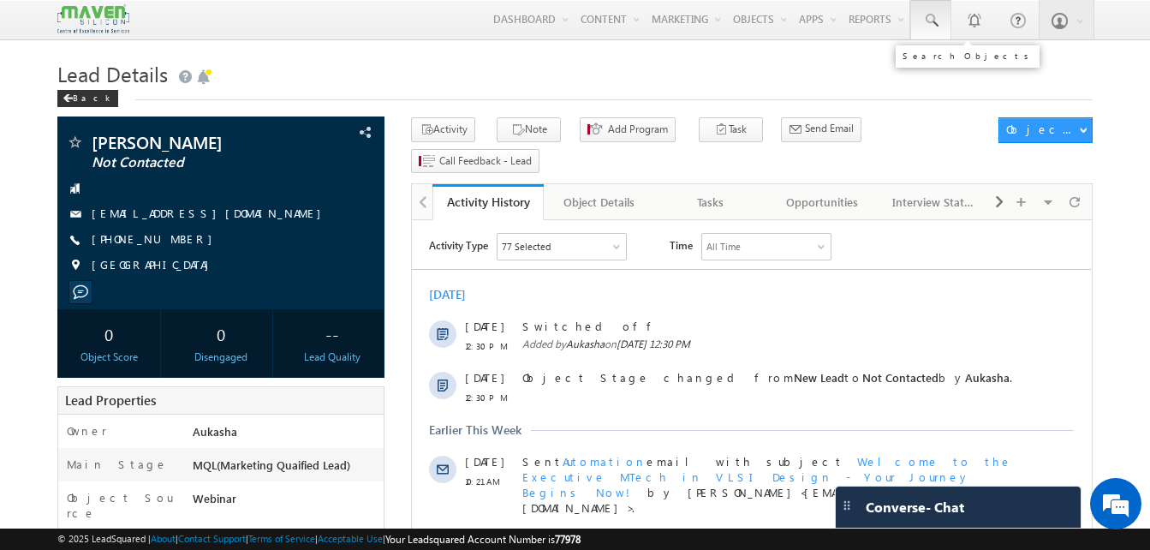
click at [937, 19] on span at bounding box center [930, 20] width 17 height 17
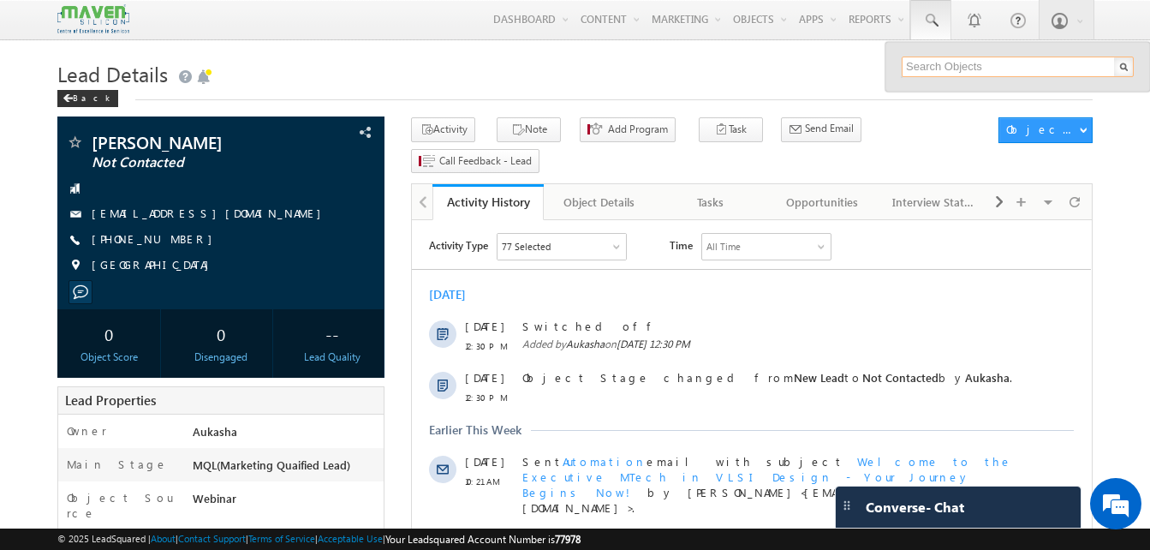
click at [933, 60] on input "text" at bounding box center [1018, 67] width 232 height 21
paste input "8886084004"
paste input "95384 6431"
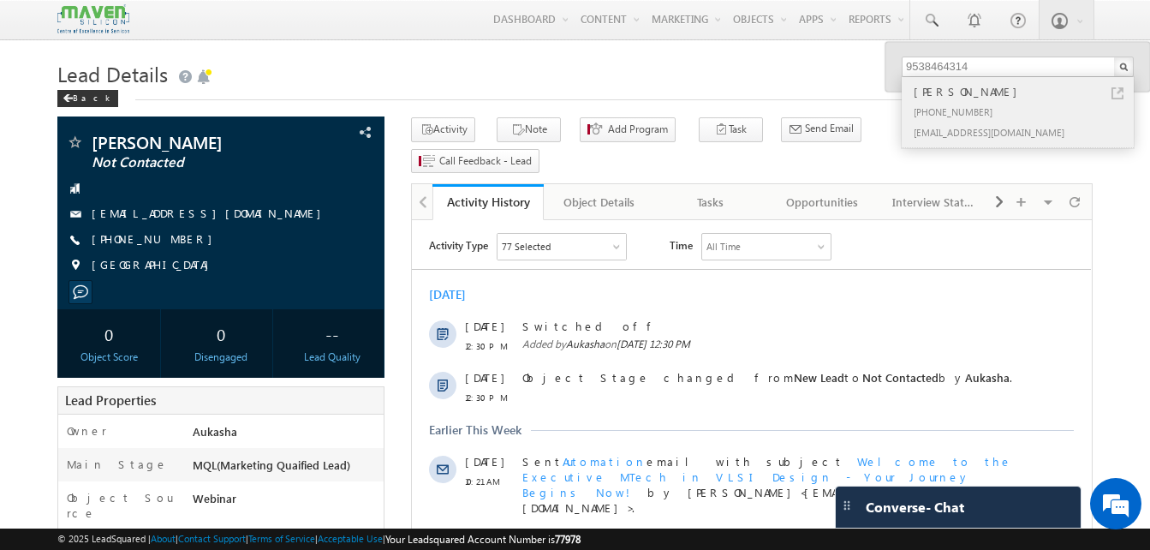
click at [1116, 93] on link at bounding box center [1118, 93] width 12 height 12
click at [704, 97] on div "Back" at bounding box center [574, 94] width 1035 height 11
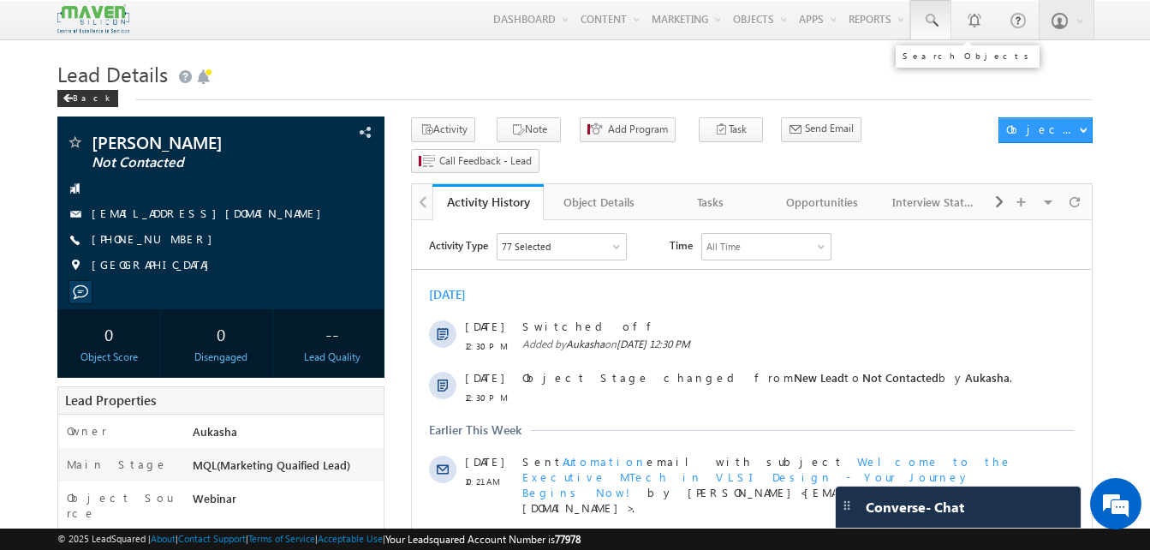
click at [940, 17] on link at bounding box center [930, 19] width 41 height 39
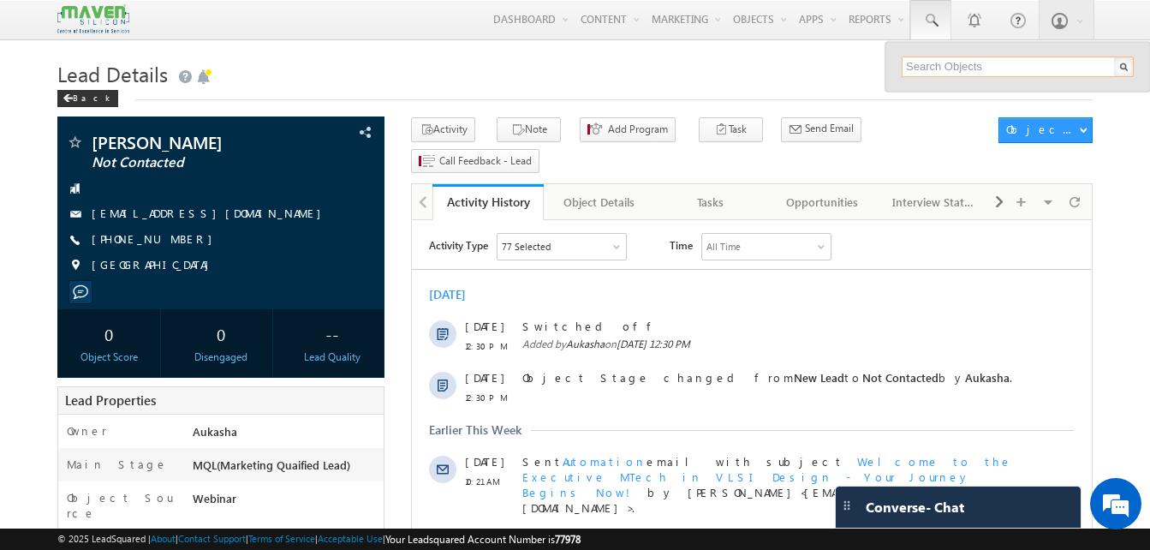
click at [977, 66] on input "text" at bounding box center [1018, 67] width 232 height 21
paste input "8886084004"
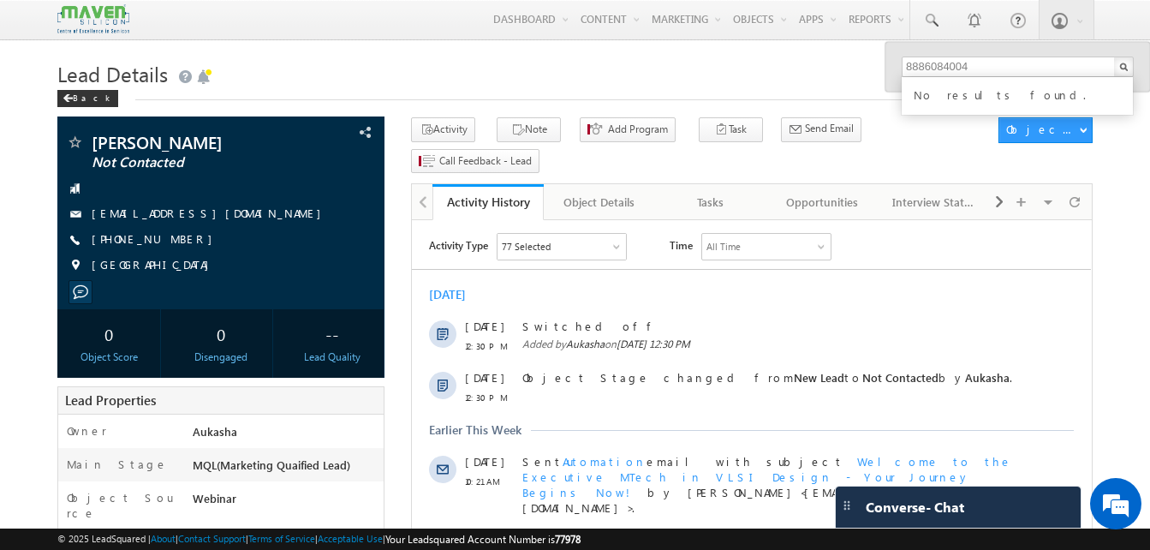
click at [796, 73] on h1 "Lead Details" at bounding box center [574, 72] width 1035 height 33
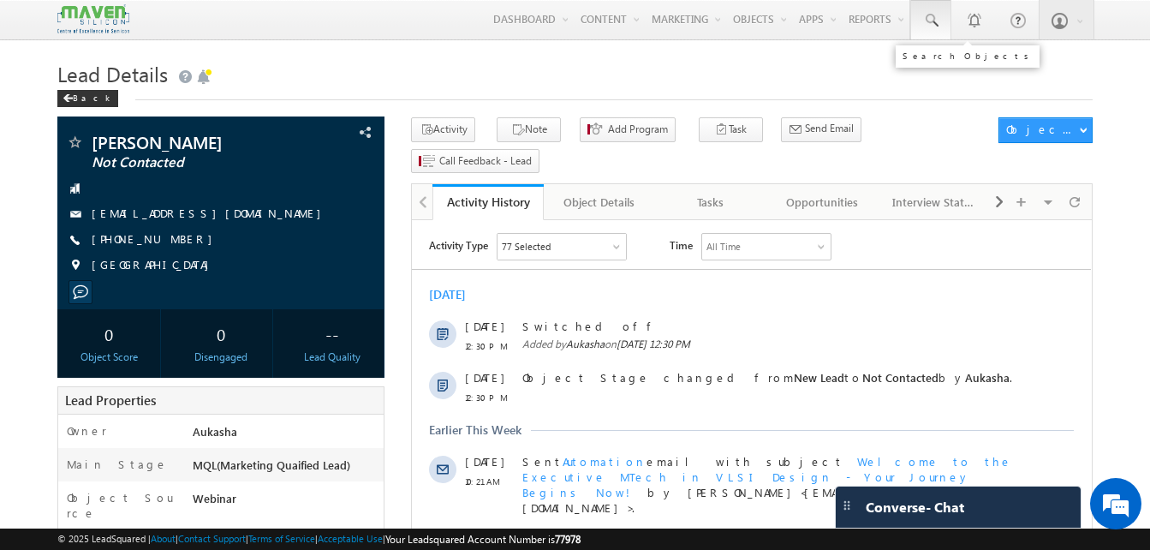
click at [919, 10] on link at bounding box center [930, 19] width 41 height 39
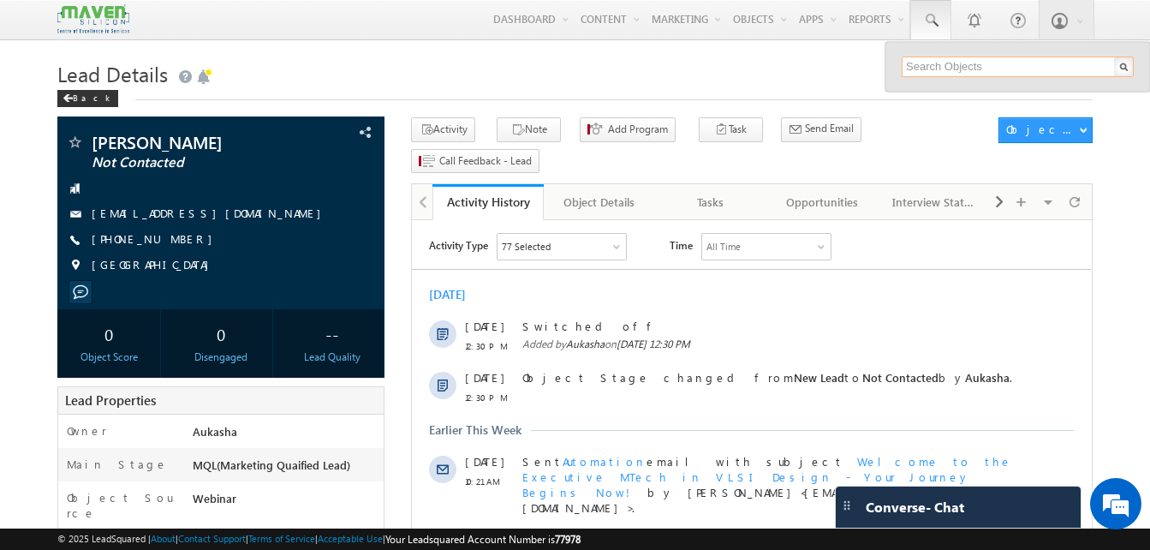
click at [954, 68] on input "text" at bounding box center [1018, 67] width 232 height 21
paste input "8639164484"
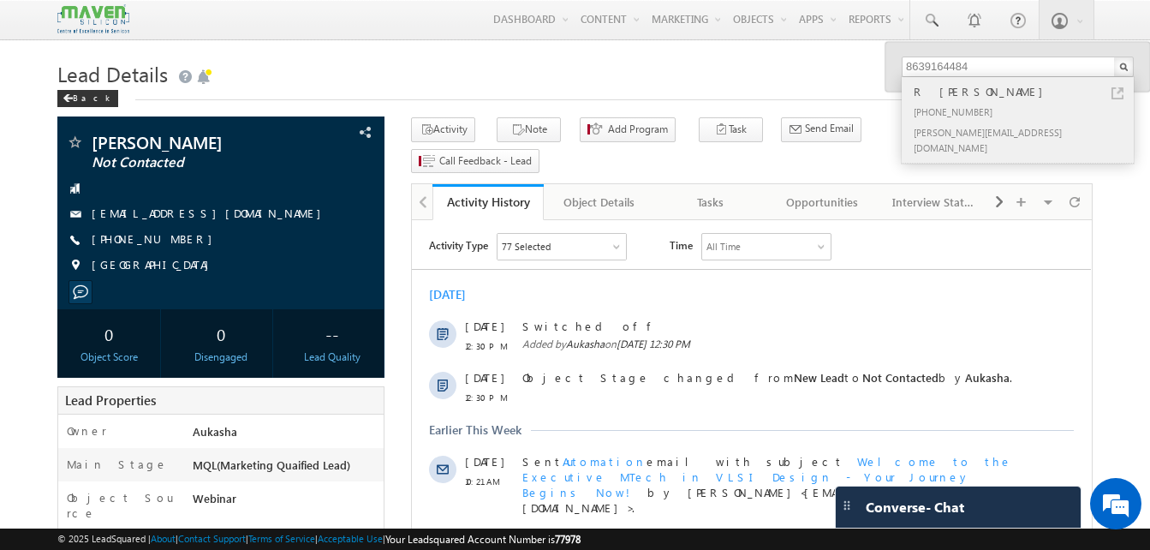
click at [1115, 92] on link at bounding box center [1118, 93] width 12 height 12
click at [1052, 69] on input "8639164484" at bounding box center [1018, 67] width 232 height 21
paste input "147987527"
type input "8147987527"
click at [1119, 91] on link at bounding box center [1118, 93] width 12 height 12
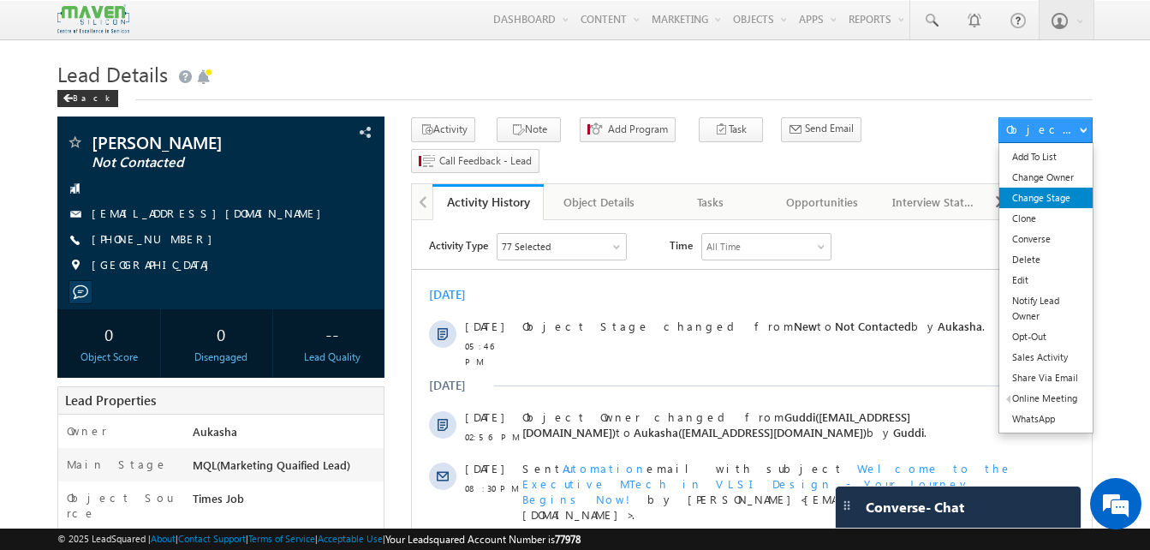
click at [1068, 194] on link "Change Stage" at bounding box center [1045, 198] width 93 height 21
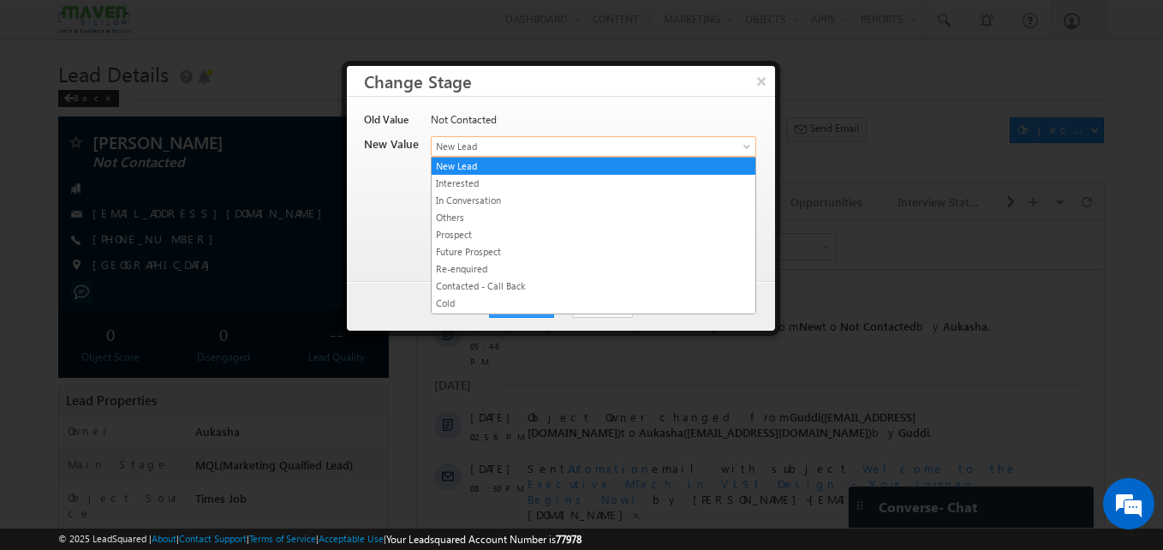
click at [525, 142] on span "New Lead" at bounding box center [565, 146] width 267 height 15
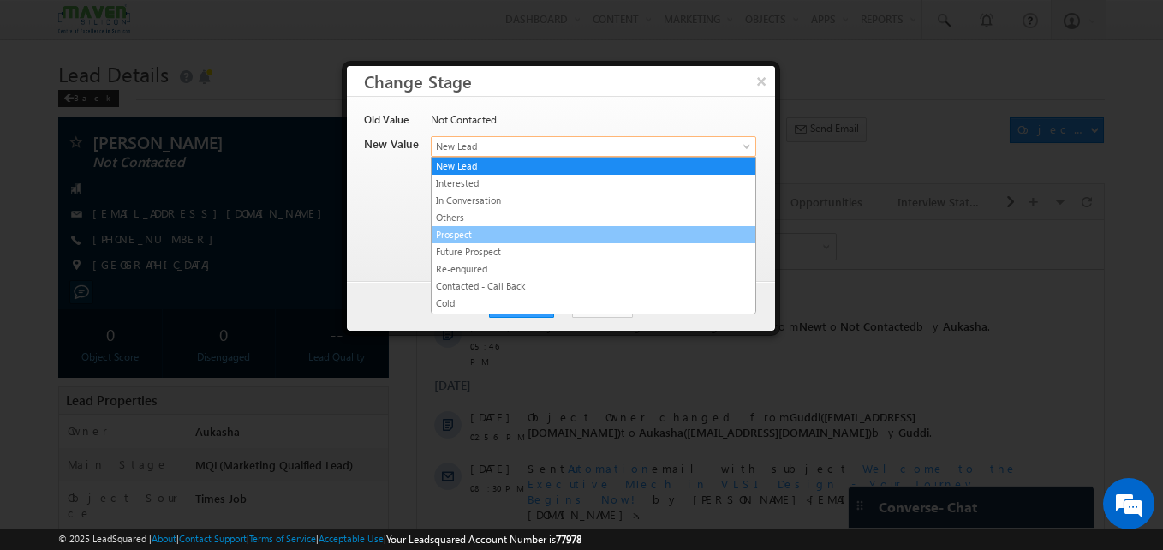
scroll to position [324, 0]
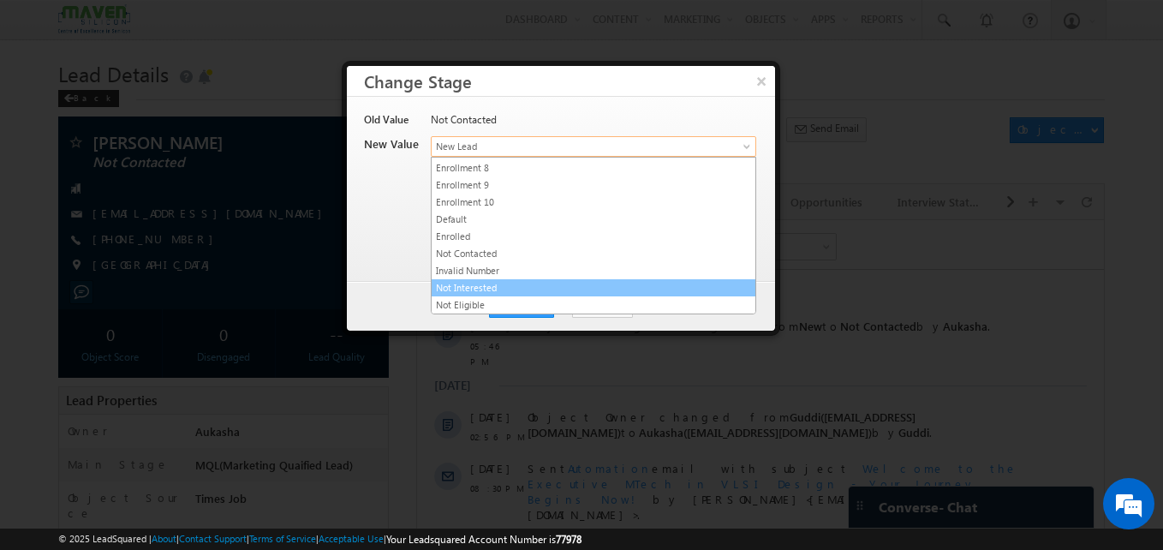
click at [481, 283] on link "Not Interested" at bounding box center [594, 287] width 324 height 15
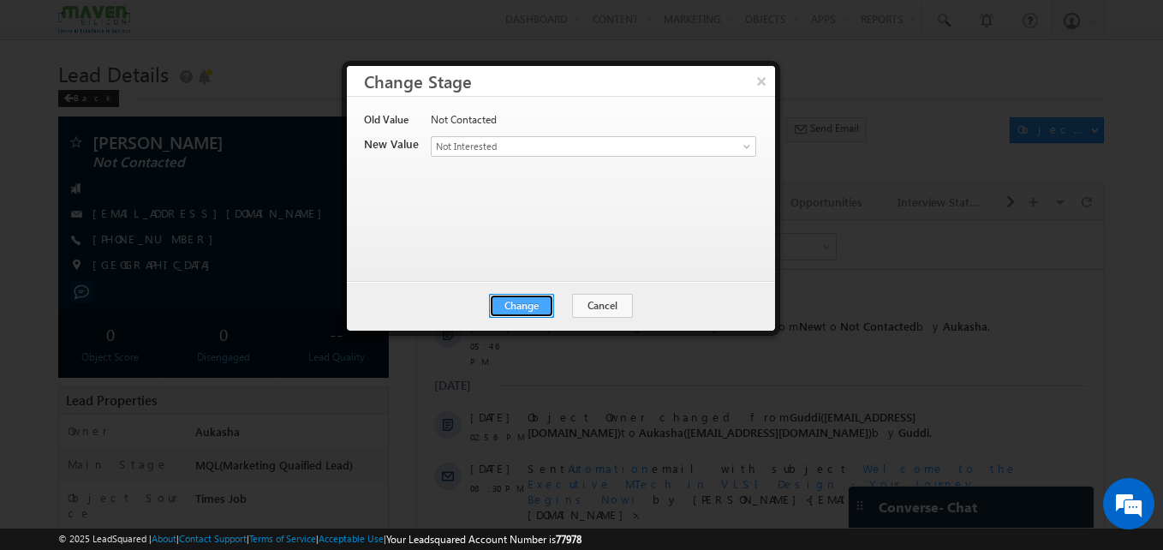
click at [547, 307] on button "Change" at bounding box center [521, 306] width 65 height 24
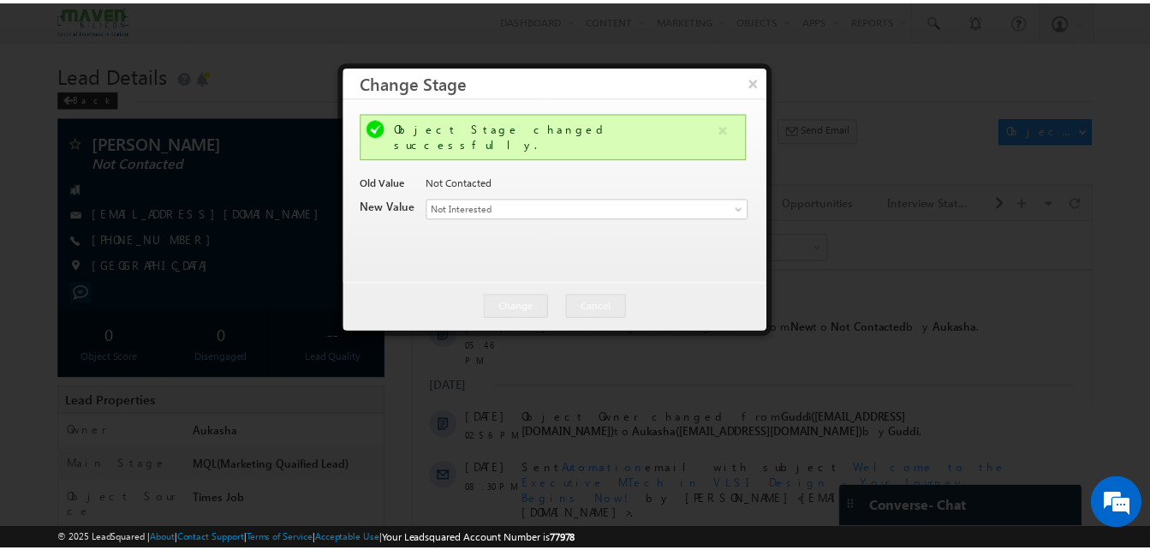
scroll to position [0, 0]
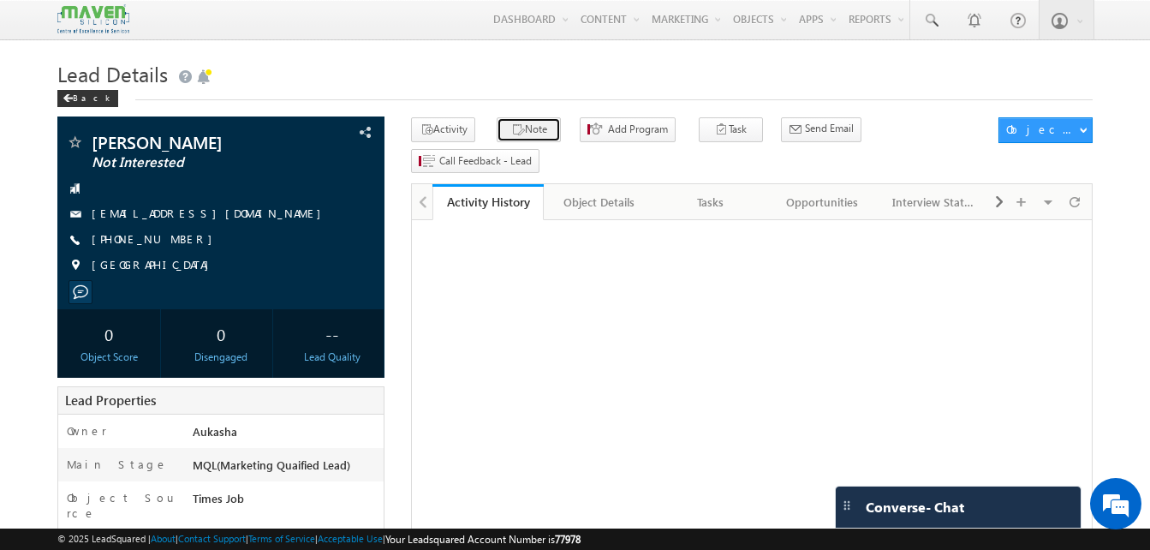
click at [535, 123] on button "Note" at bounding box center [529, 129] width 64 height 25
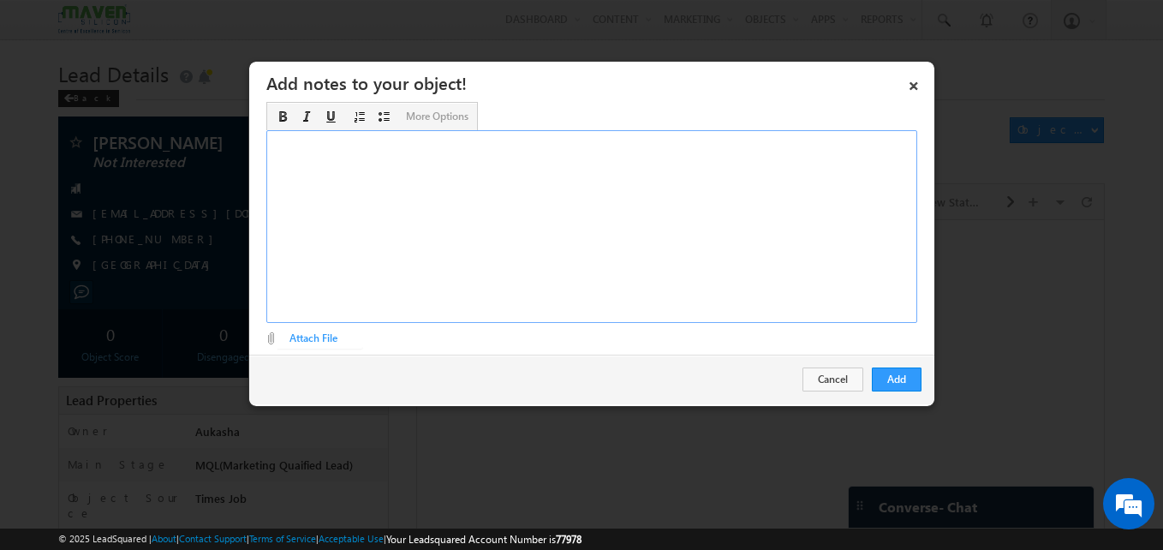
click at [576, 205] on div "Rich Text Editor, Description-inline-editor-div" at bounding box center [591, 226] width 651 height 193
click at [884, 379] on button "Add" at bounding box center [897, 379] width 50 height 24
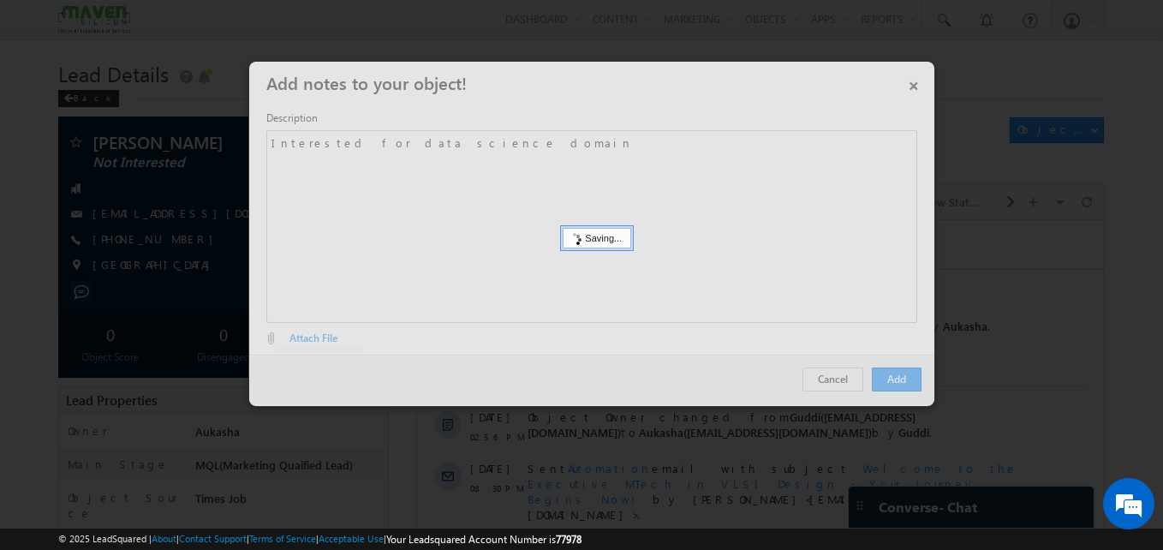
click at [53, 328] on div at bounding box center [581, 275] width 1163 height 550
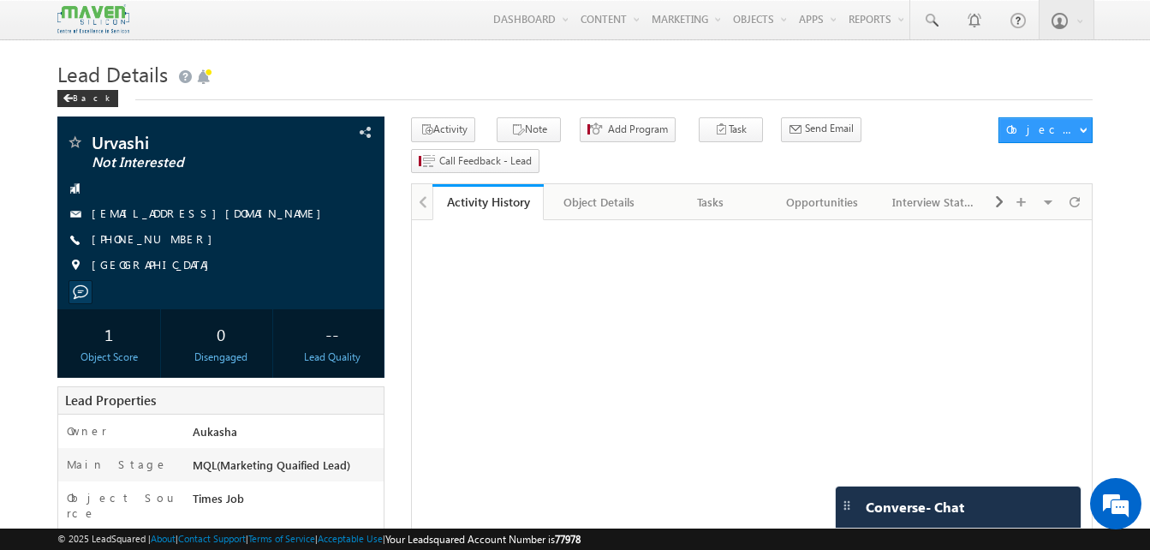
click at [279, 91] on div "Back" at bounding box center [574, 94] width 1035 height 11
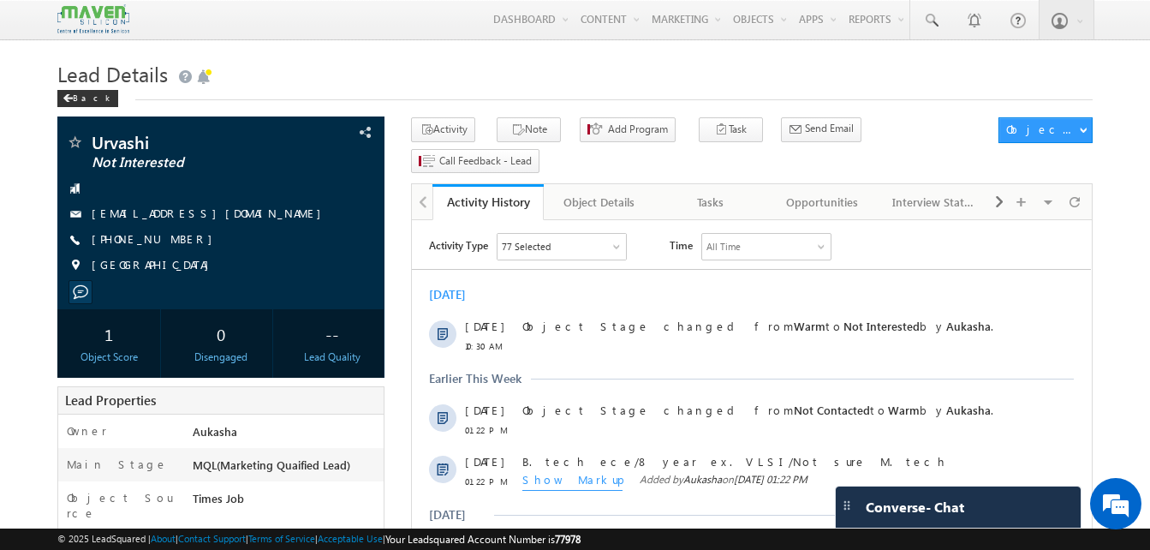
click at [688, 77] on h1 "Lead Details" at bounding box center [574, 72] width 1035 height 33
click at [645, 66] on h1 "Lead Details" at bounding box center [574, 72] width 1035 height 33
click at [631, 67] on h1 "Lead Details" at bounding box center [574, 72] width 1035 height 33
click at [575, 72] on h1 "Lead Details" at bounding box center [574, 72] width 1035 height 33
